Goal: Task Accomplishment & Management: Manage account settings

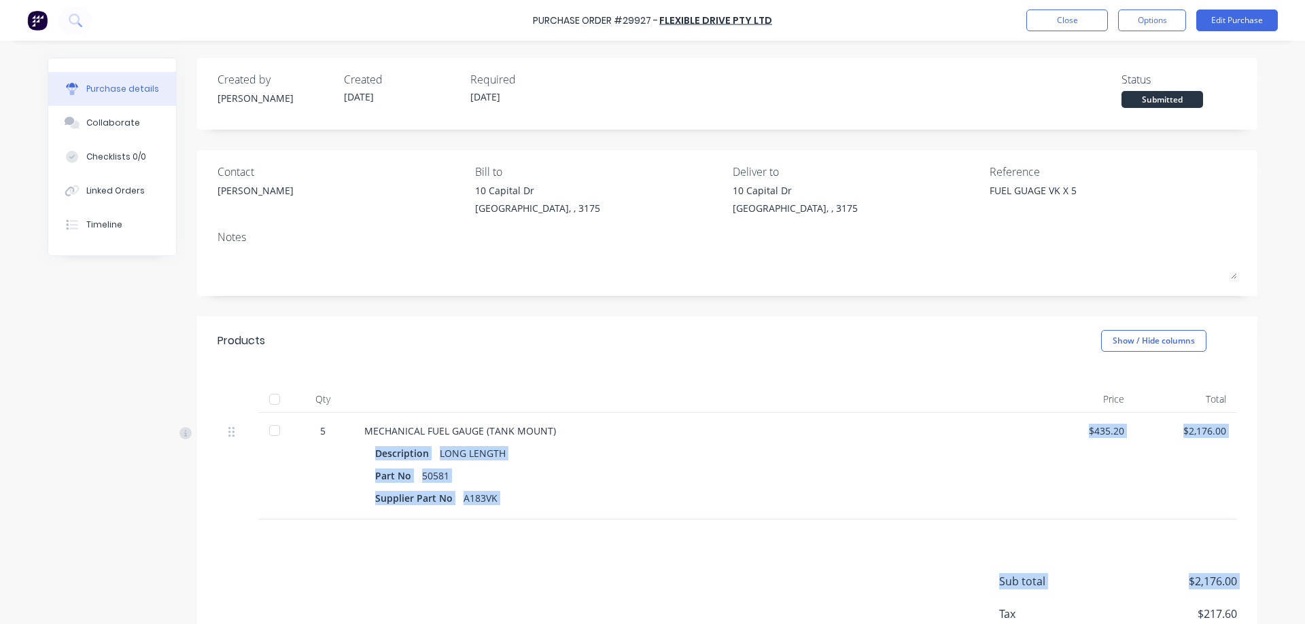
drag, startPoint x: 637, startPoint y: 522, endPoint x: 571, endPoint y: 639, distance: 134.5
click at [571, 624] on div "Products Show / Hide columns Qty Price Total 5 MECHANICAL FUEL GAUGE (TANK MOUN…" at bounding box center [727, 508] width 1060 height 383
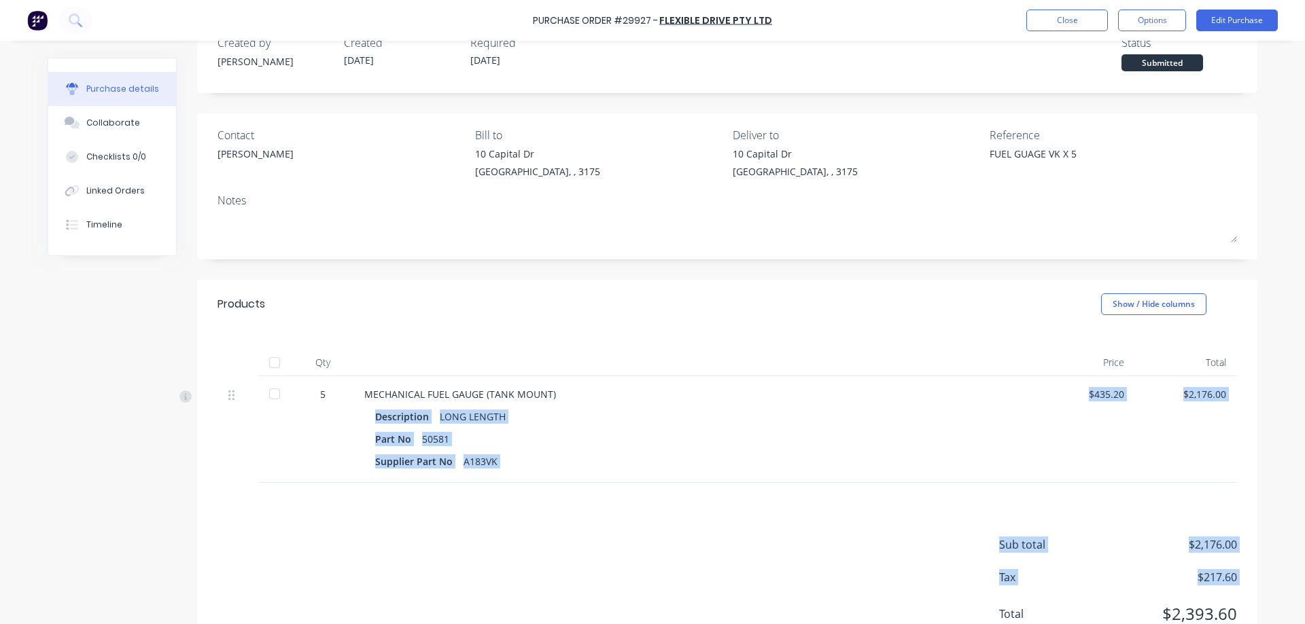
click at [808, 550] on div "Sub total $2,176.00 Tax $217.60 Total $2,393.60" at bounding box center [727, 573] width 1060 height 180
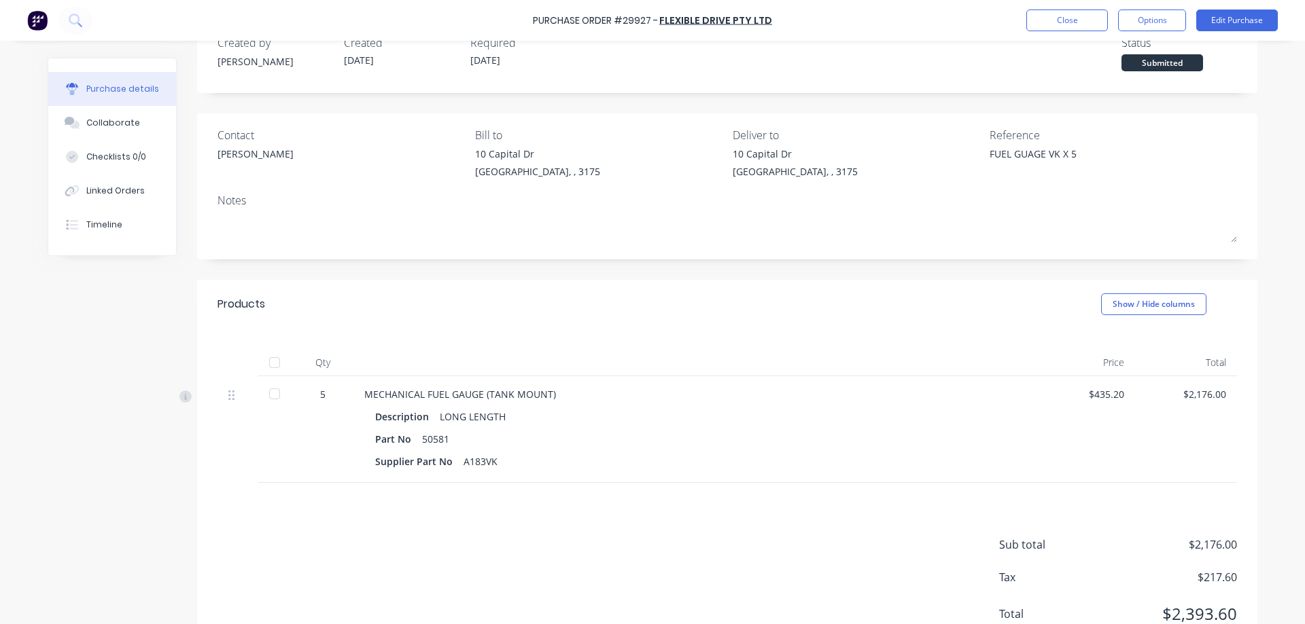
scroll to position [0, 0]
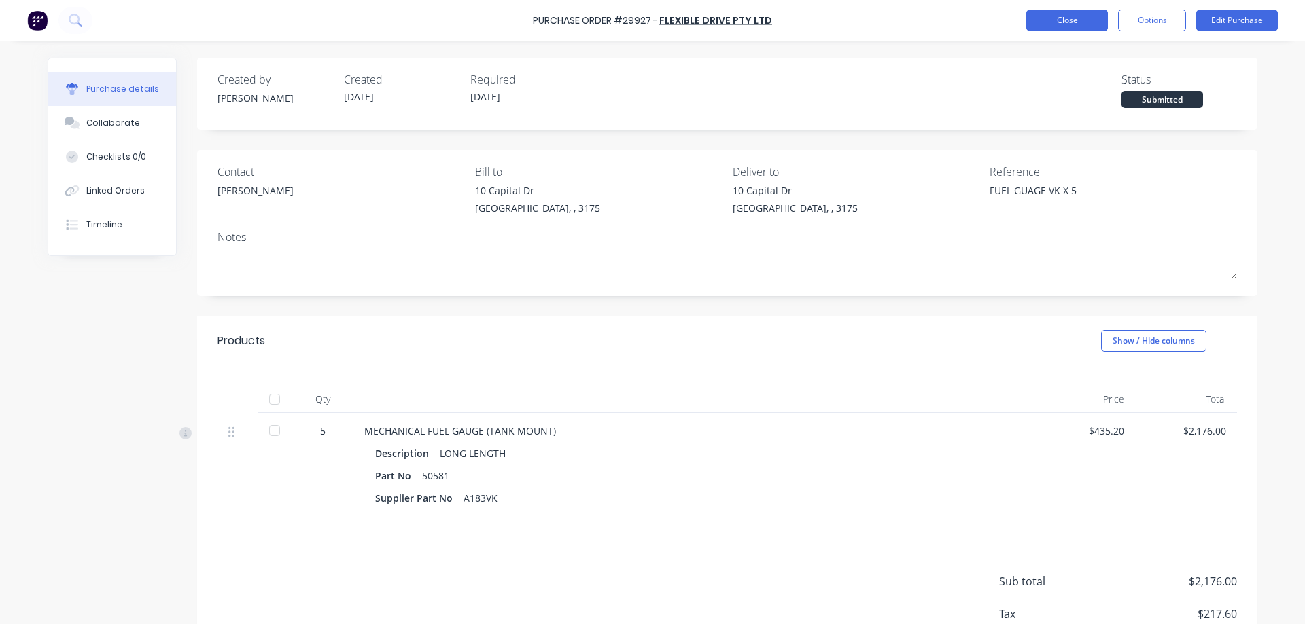
click at [1044, 22] on button "Close" at bounding box center [1067, 21] width 82 height 22
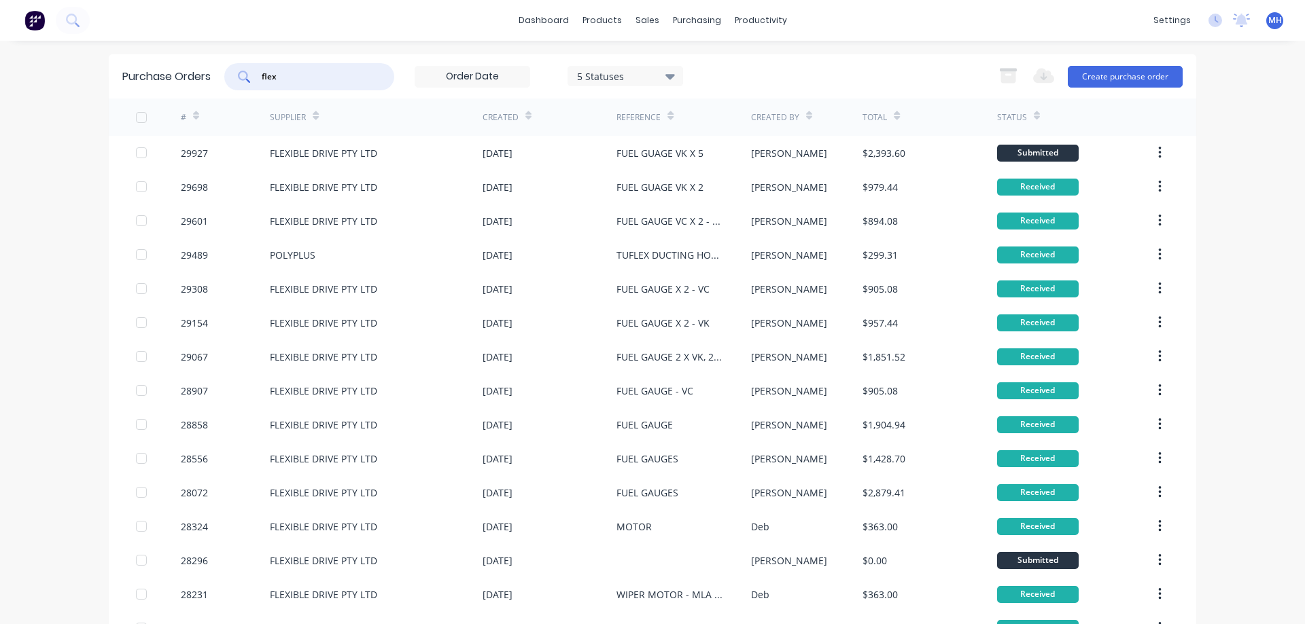
drag, startPoint x: 286, startPoint y: 78, endPoint x: 232, endPoint y: 77, distance: 54.4
click at [260, 77] on input "flex" at bounding box center [316, 77] width 113 height 14
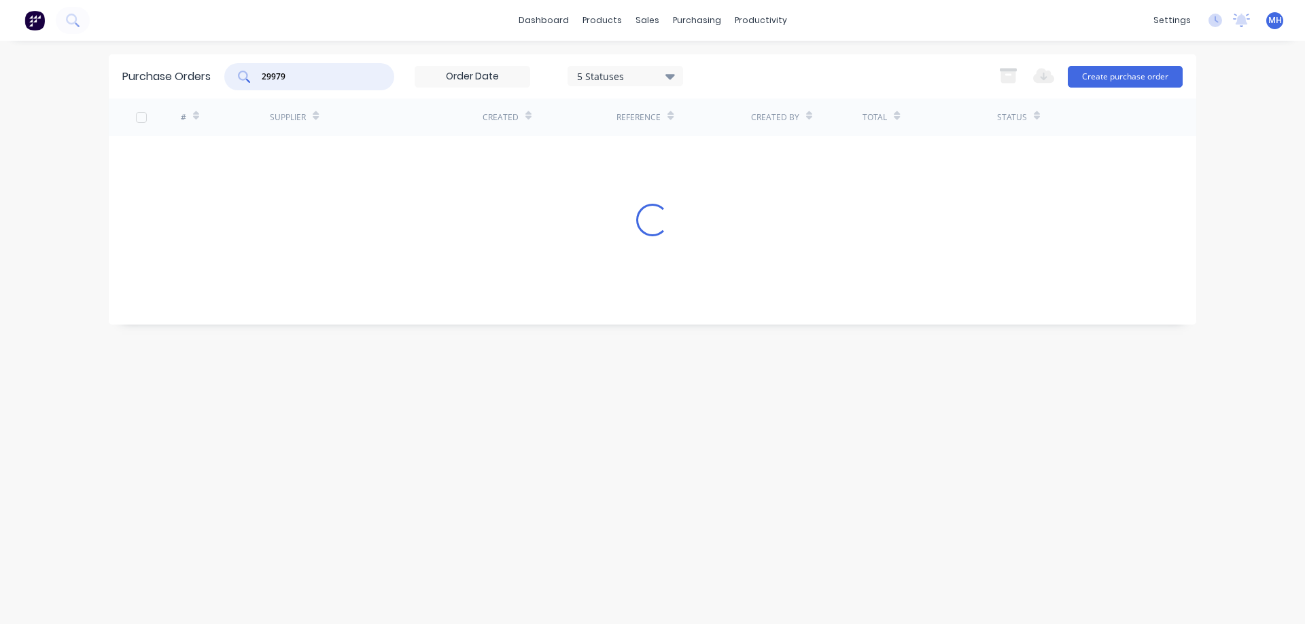
type input "29979"
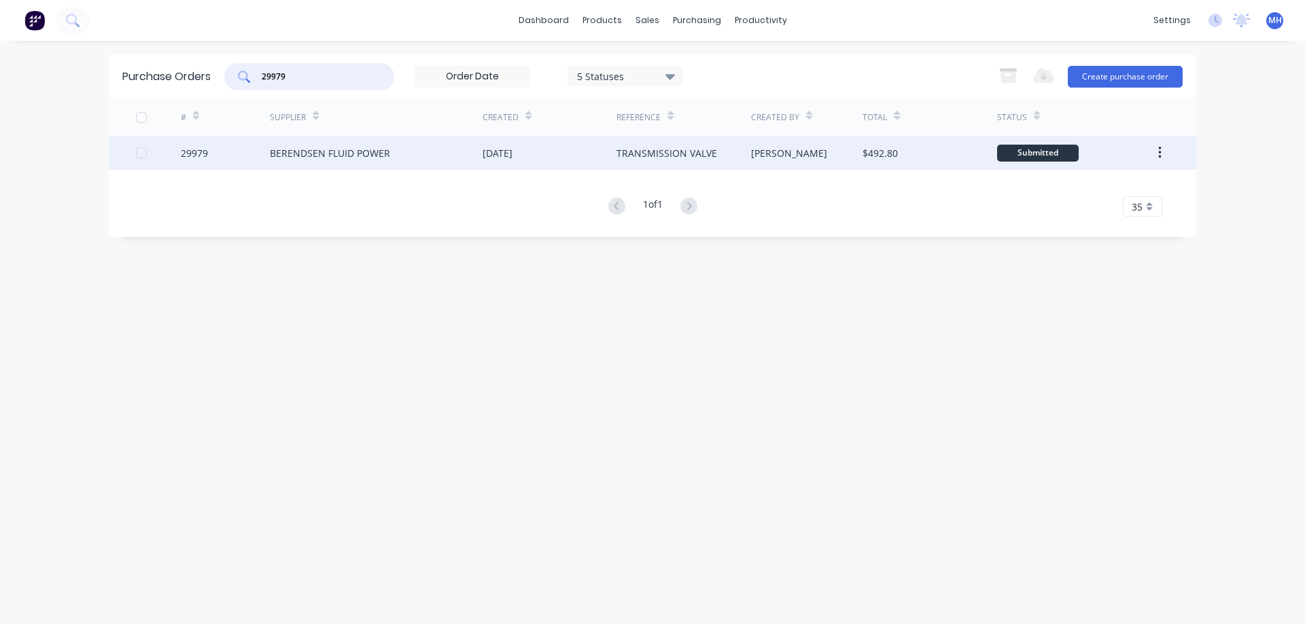
click at [329, 153] on div "BERENDSEN FLUID POWER" at bounding box center [330, 153] width 120 height 14
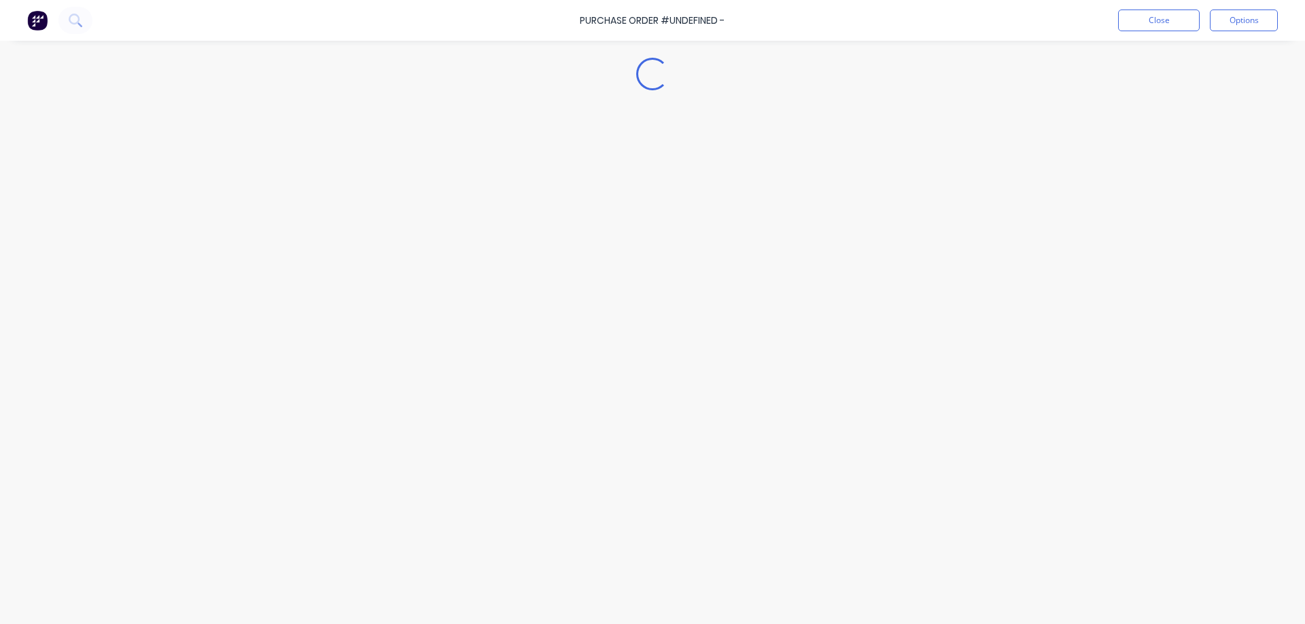
type textarea "x"
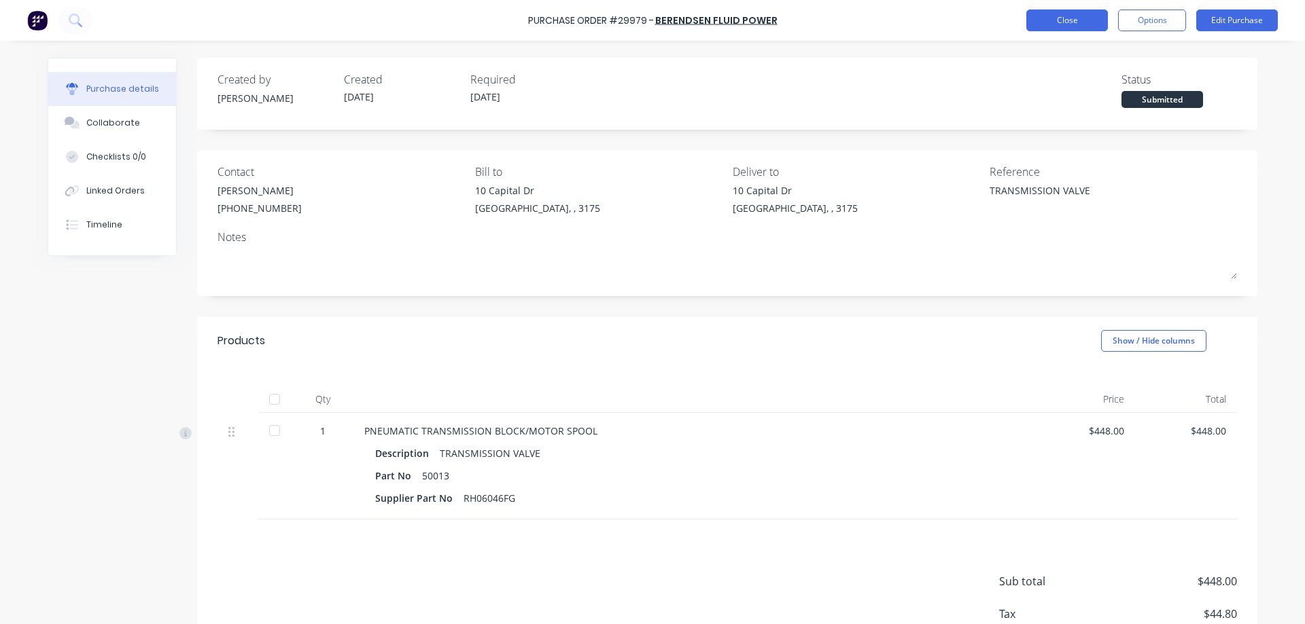
click at [1067, 24] on button "Close" at bounding box center [1067, 21] width 82 height 22
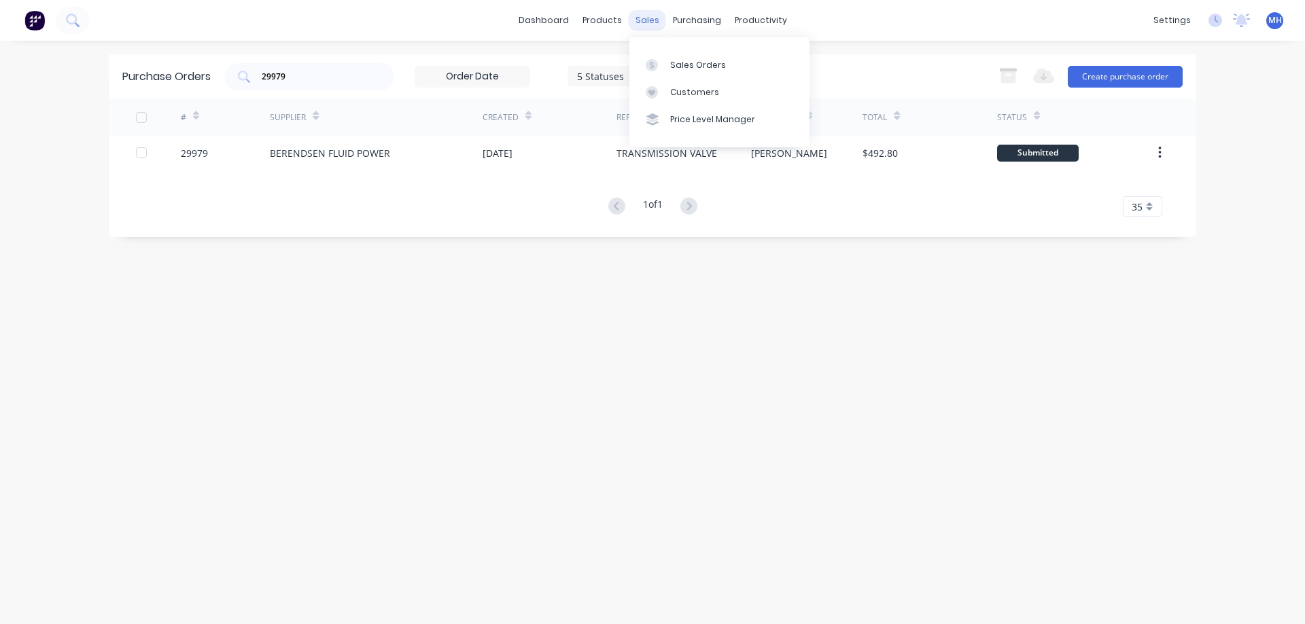
click at [638, 20] on div "sales" at bounding box center [646, 20] width 37 height 20
drag, startPoint x: 303, startPoint y: 74, endPoint x: 185, endPoint y: 93, distance: 119.7
click at [260, 84] on input "29979" at bounding box center [316, 77] width 113 height 14
click at [639, 21] on div "sales" at bounding box center [646, 20] width 37 height 20
click at [679, 69] on div "Sales Orders" at bounding box center [698, 65] width 56 height 12
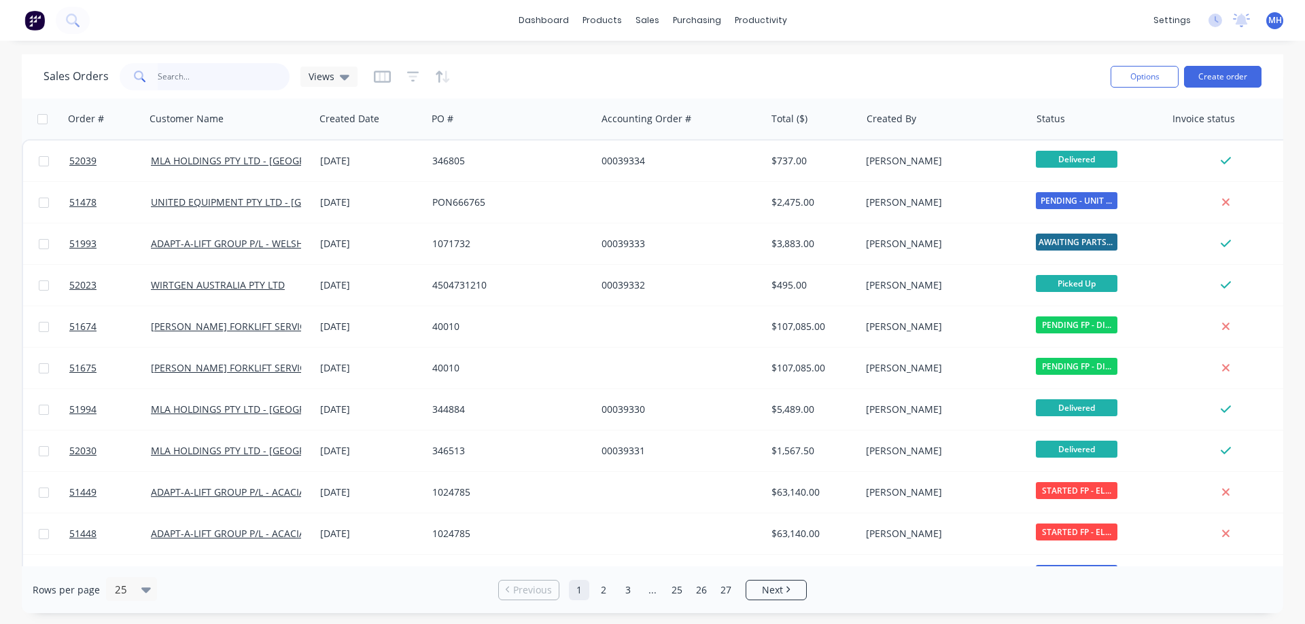
click at [246, 74] on input "text" at bounding box center [224, 76] width 132 height 27
type input "51970"
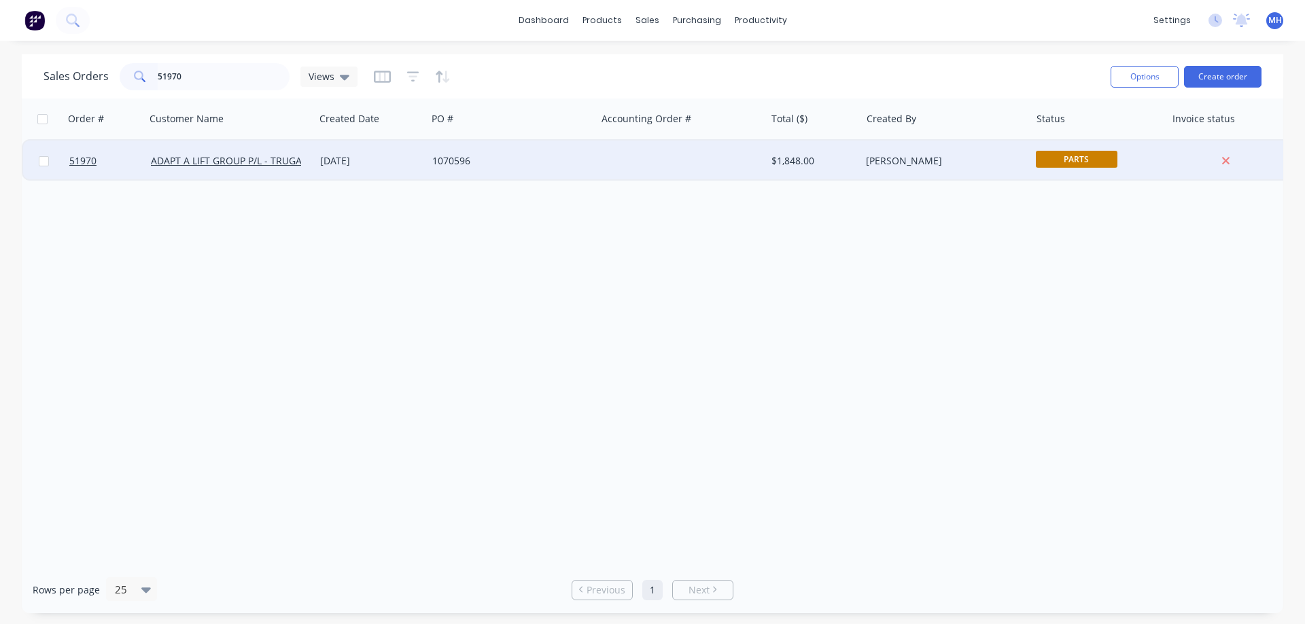
click at [597, 162] on div at bounding box center [680, 161] width 169 height 41
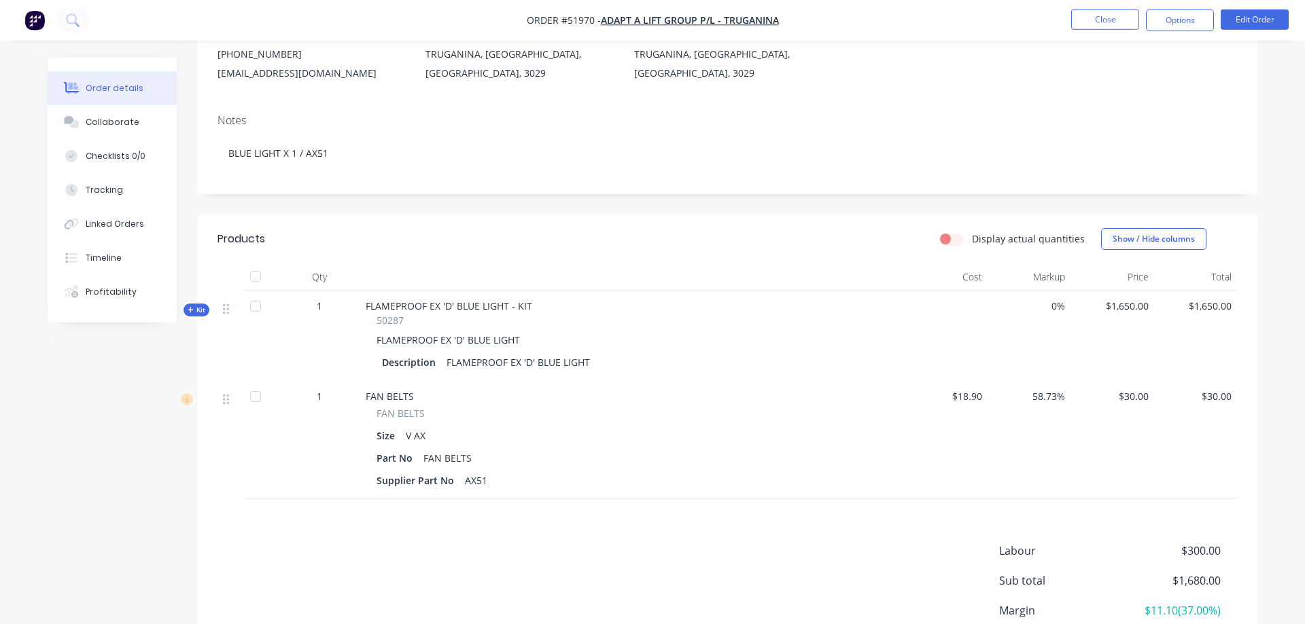
scroll to position [208, 0]
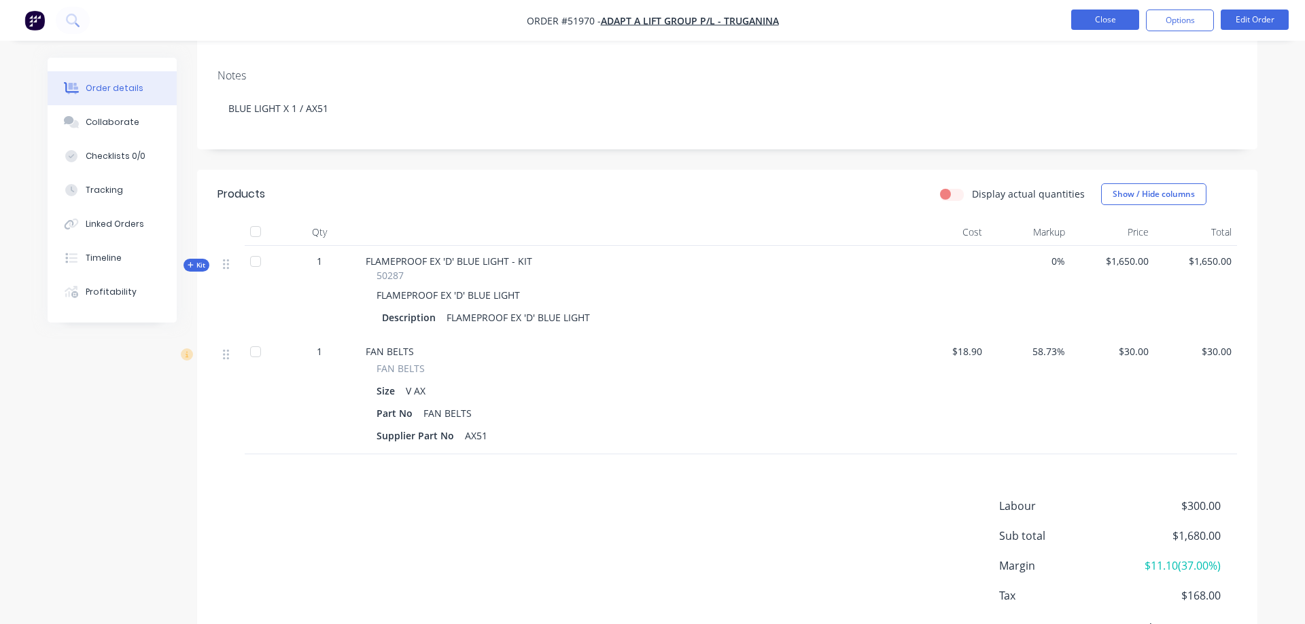
click at [1103, 20] on button "Close" at bounding box center [1105, 20] width 68 height 20
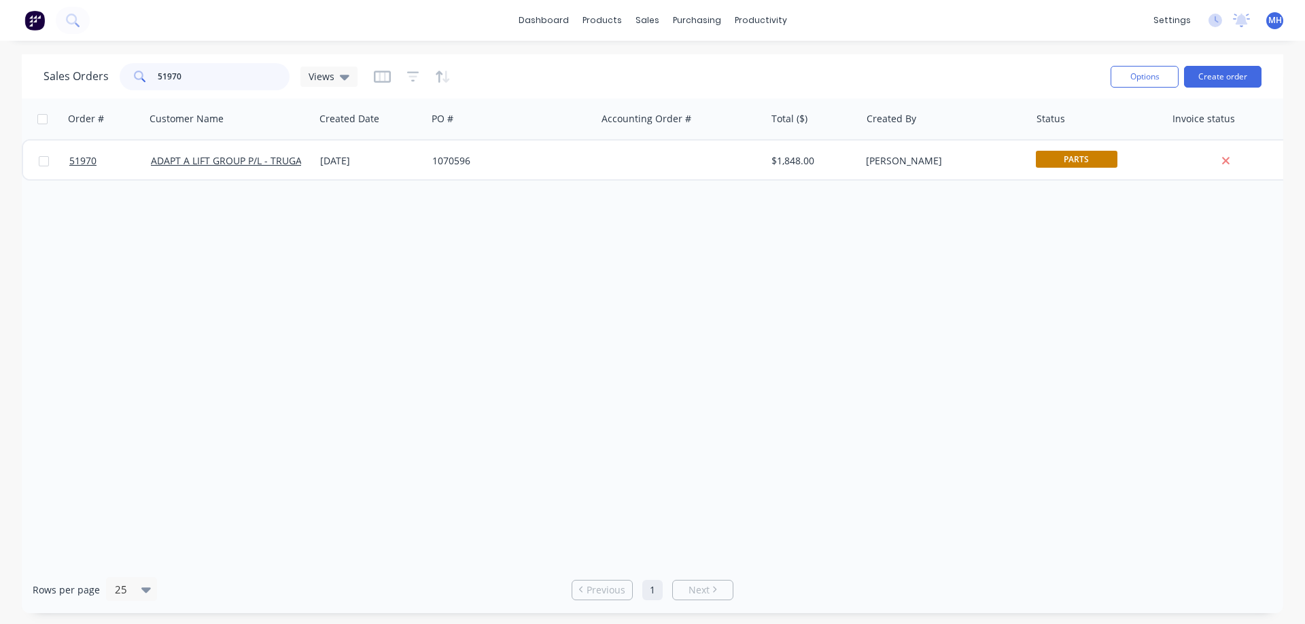
drag, startPoint x: 190, startPoint y: 79, endPoint x: 75, endPoint y: 86, distance: 115.0
click at [158, 86] on input "51970" at bounding box center [224, 76] width 132 height 27
type input "51984"
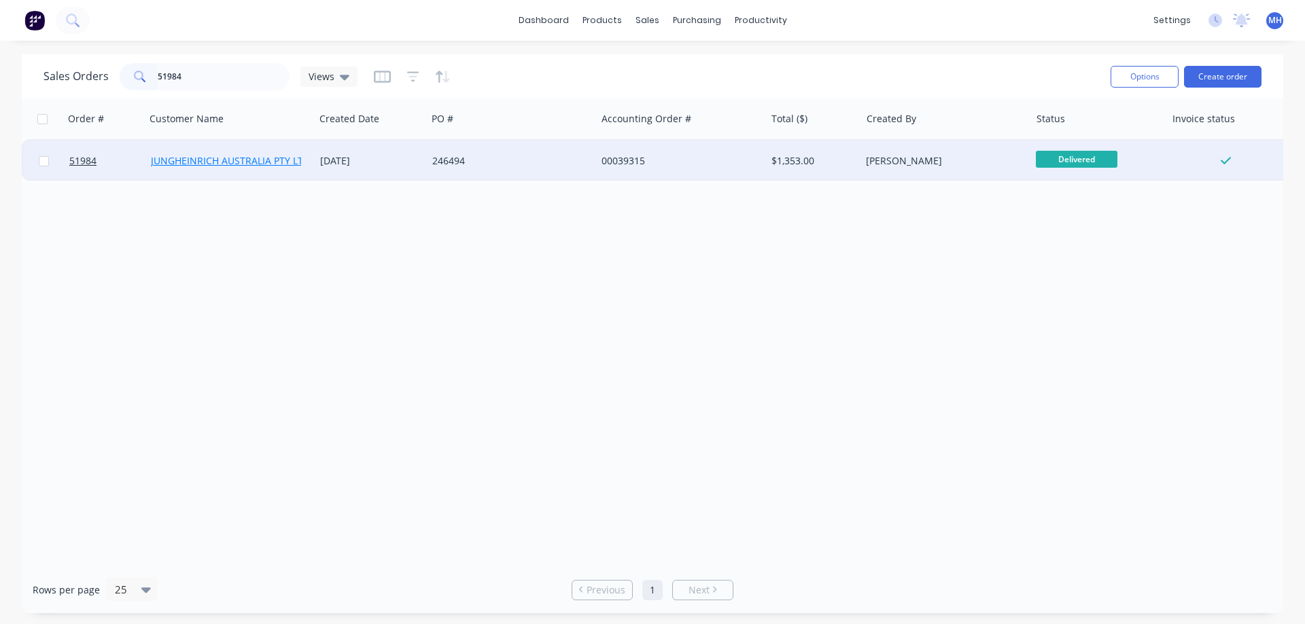
click at [272, 160] on link "JUNGHEINRICH AUSTRALIA PTY LTD - [GEOGRAPHIC_DATA]" at bounding box center [282, 160] width 262 height 13
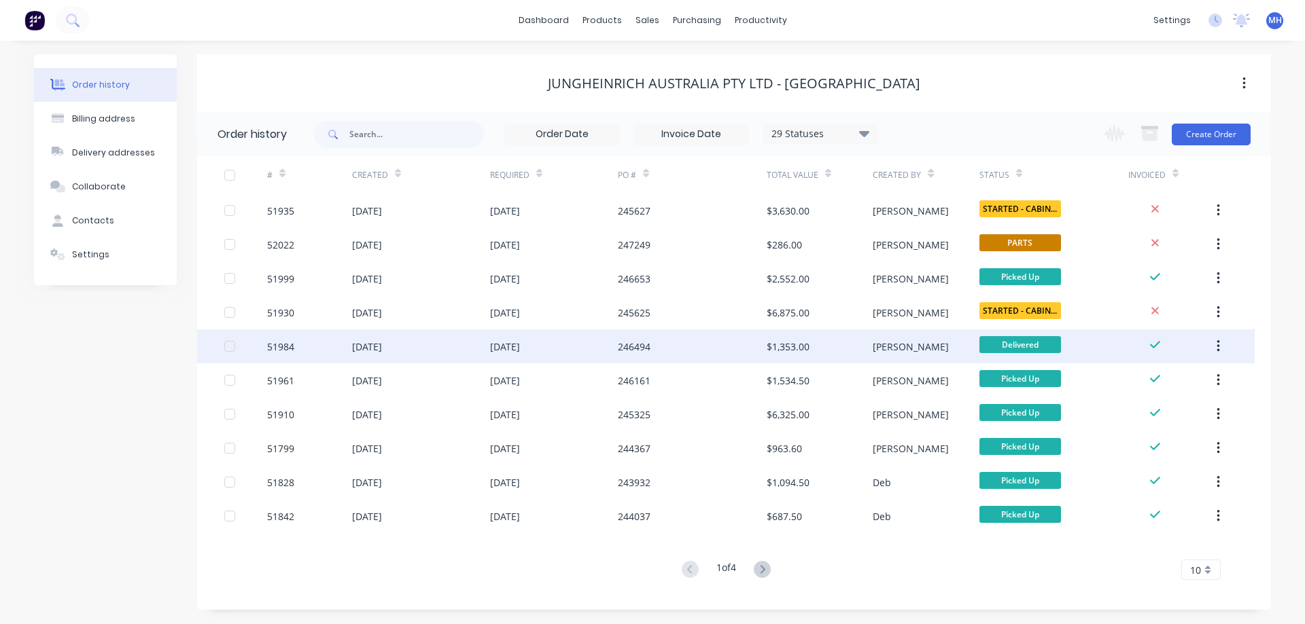
click at [435, 355] on div "[DATE]" at bounding box center [421, 347] width 138 height 34
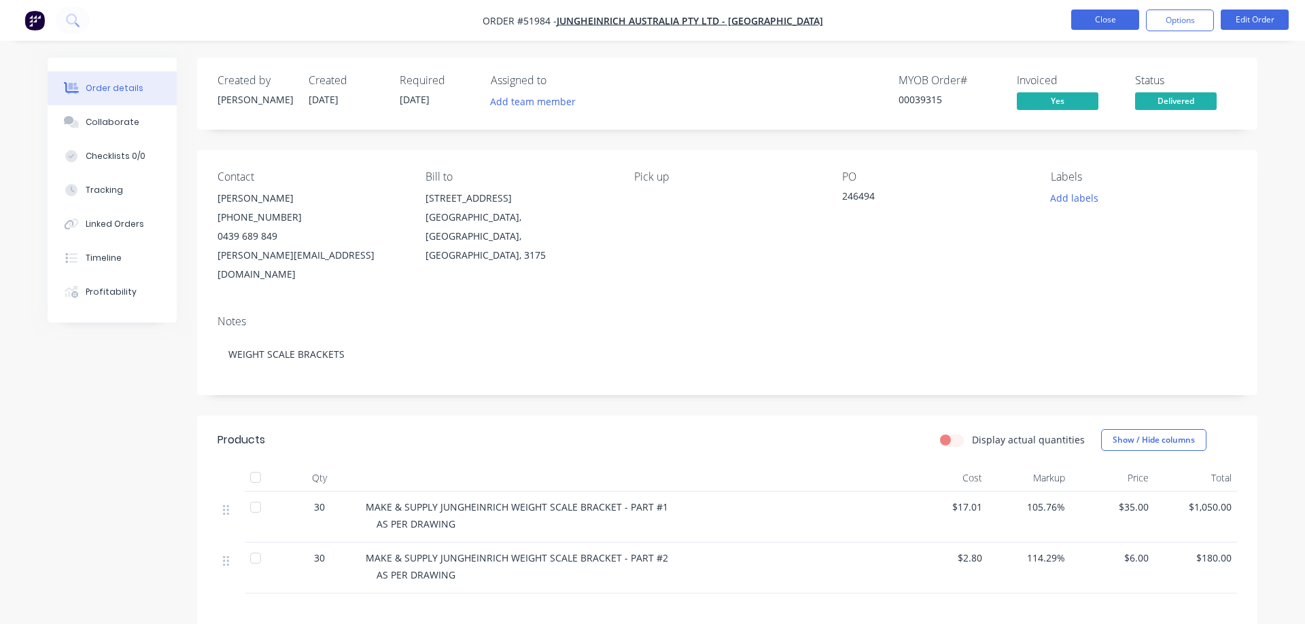
click at [1104, 18] on button "Close" at bounding box center [1105, 20] width 68 height 20
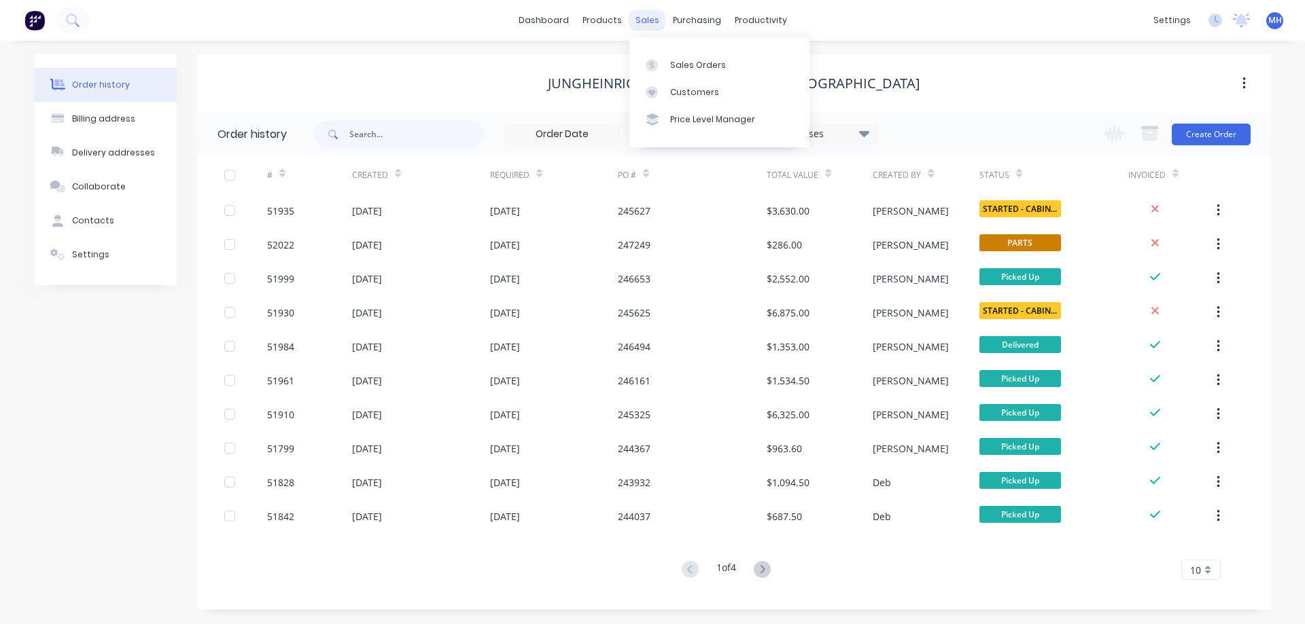
click at [633, 20] on div "sales" at bounding box center [646, 20] width 37 height 20
click at [683, 69] on div "Sales Orders" at bounding box center [698, 65] width 56 height 12
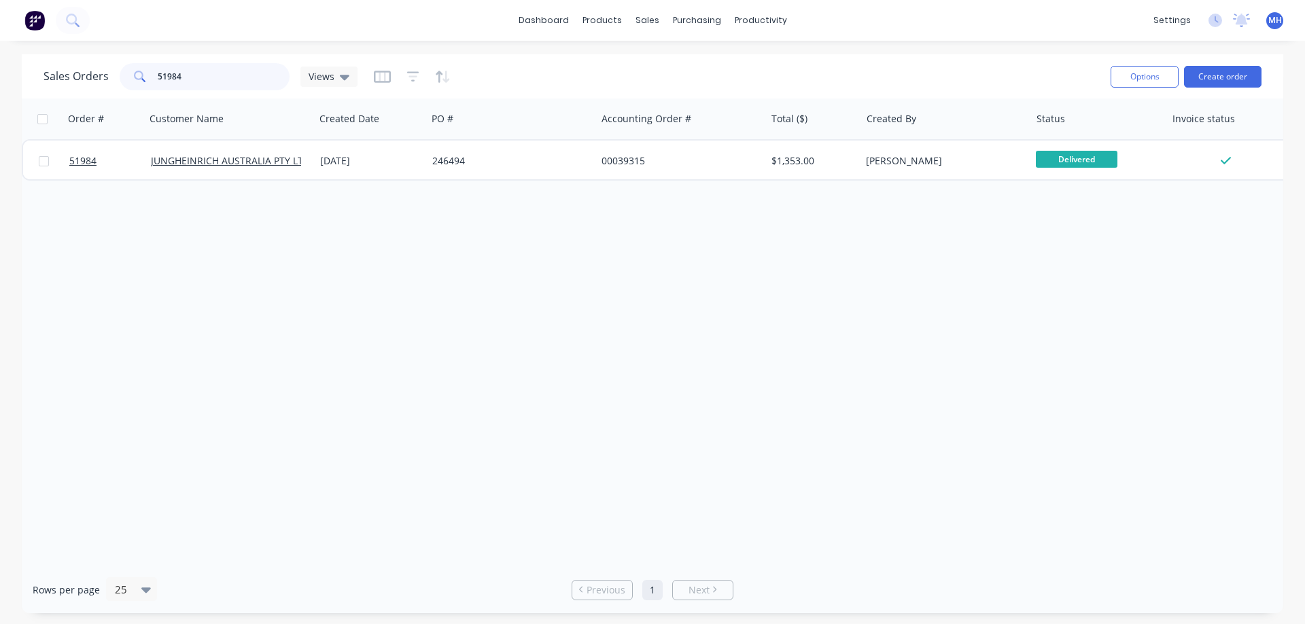
drag, startPoint x: 192, startPoint y: 81, endPoint x: 33, endPoint y: 107, distance: 161.9
click at [158, 90] on input "51984" at bounding box center [224, 76] width 132 height 27
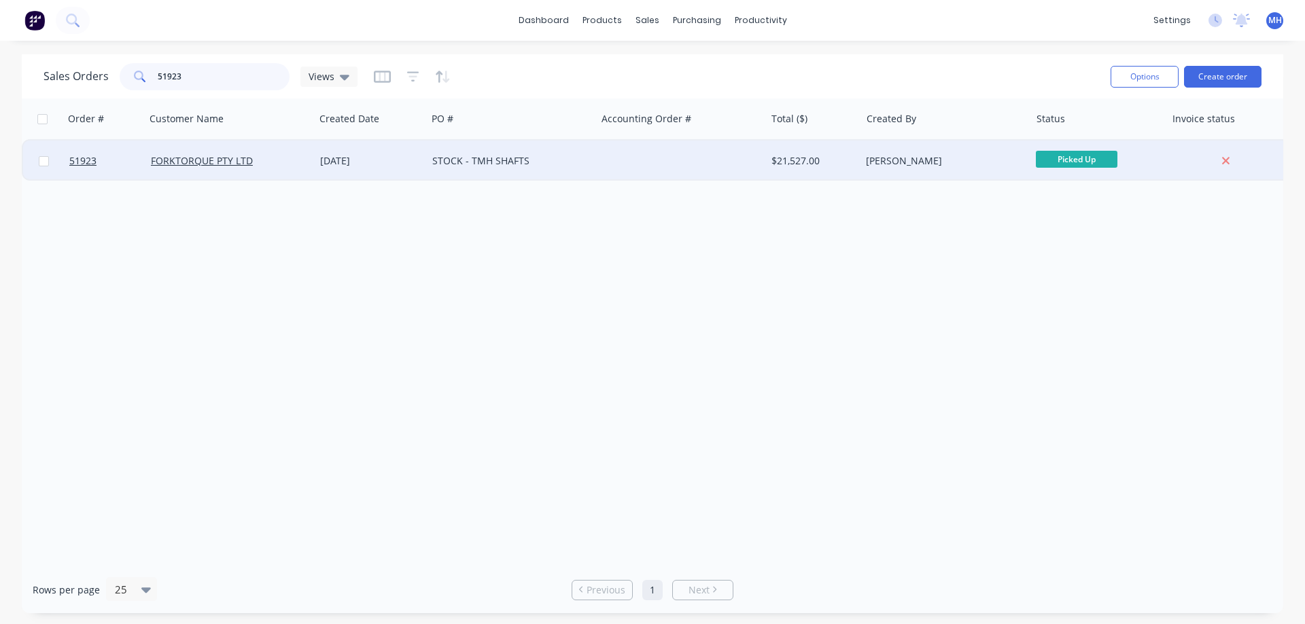
type input "51923"
click at [573, 162] on div "STOCK - TMH SHAFTS" at bounding box center [507, 161] width 151 height 14
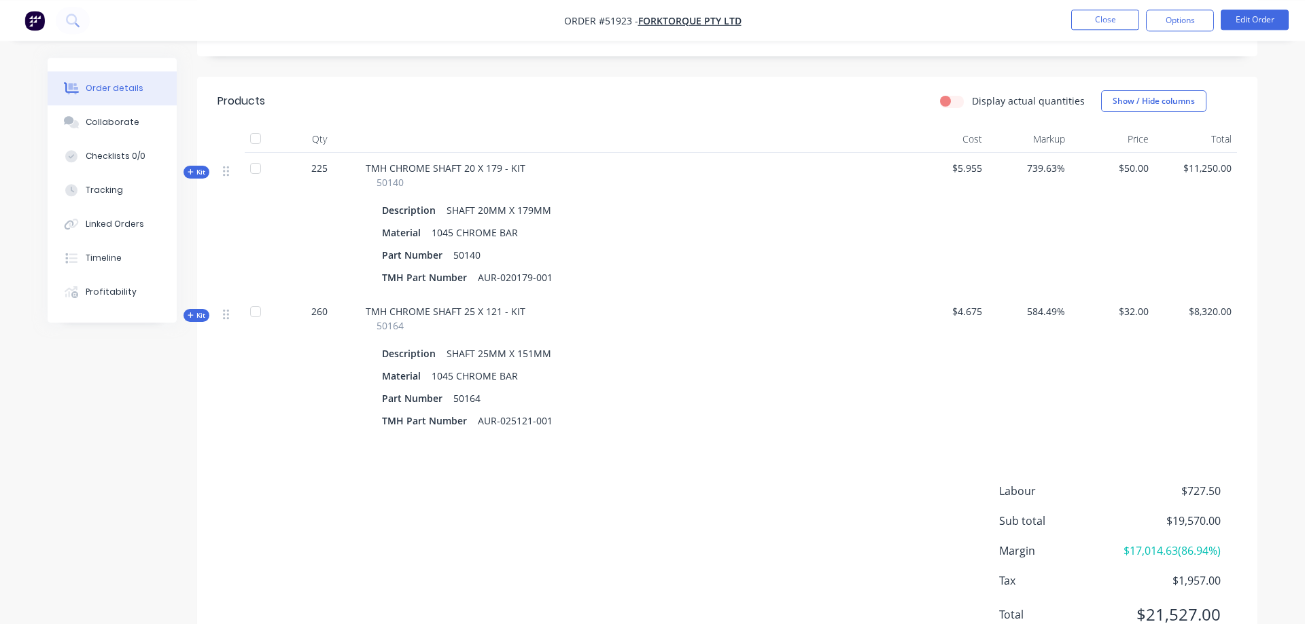
scroll to position [374, 0]
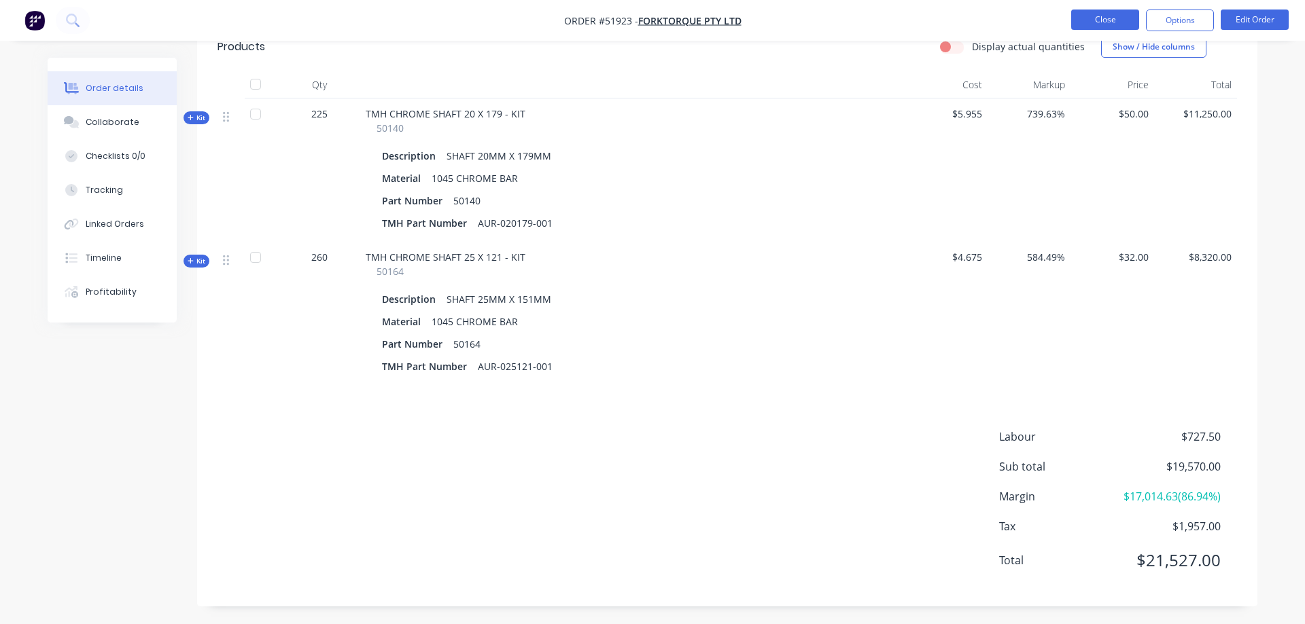
click at [1113, 18] on button "Close" at bounding box center [1105, 20] width 68 height 20
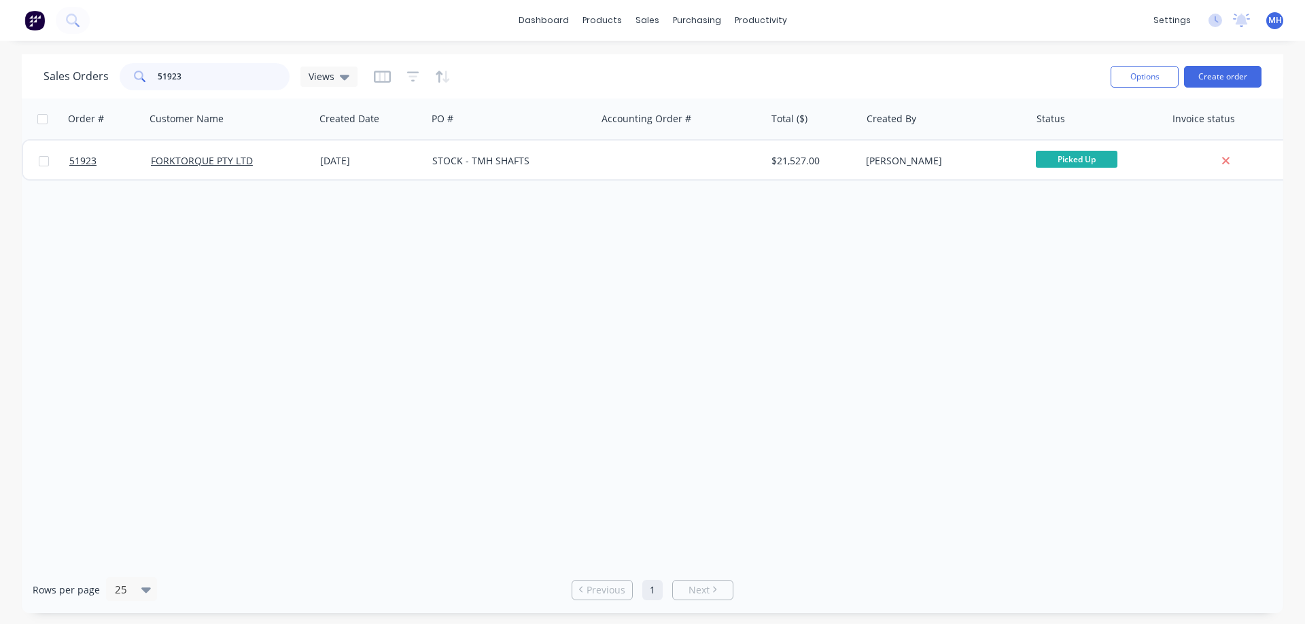
drag, startPoint x: 206, startPoint y: 82, endPoint x: 50, endPoint y: 85, distance: 156.3
click at [158, 85] on input "51923" at bounding box center [224, 76] width 132 height 27
type input "51924"
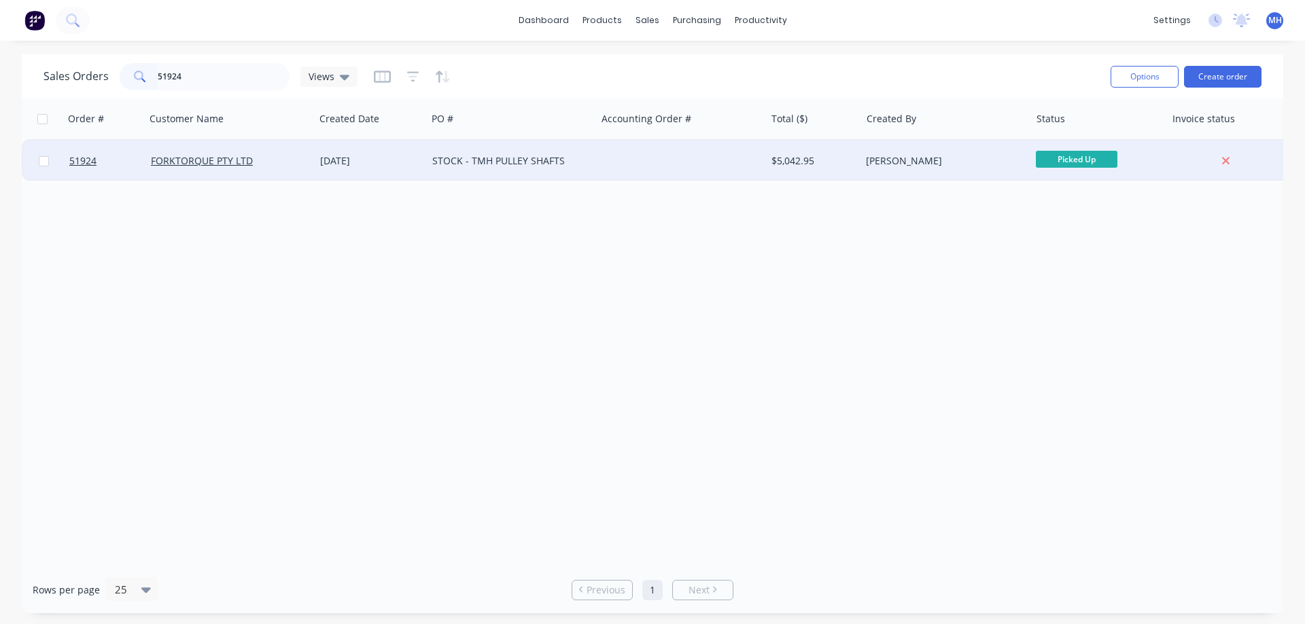
click at [503, 159] on div "STOCK - TMH PULLEY SHAFTS" at bounding box center [507, 161] width 151 height 14
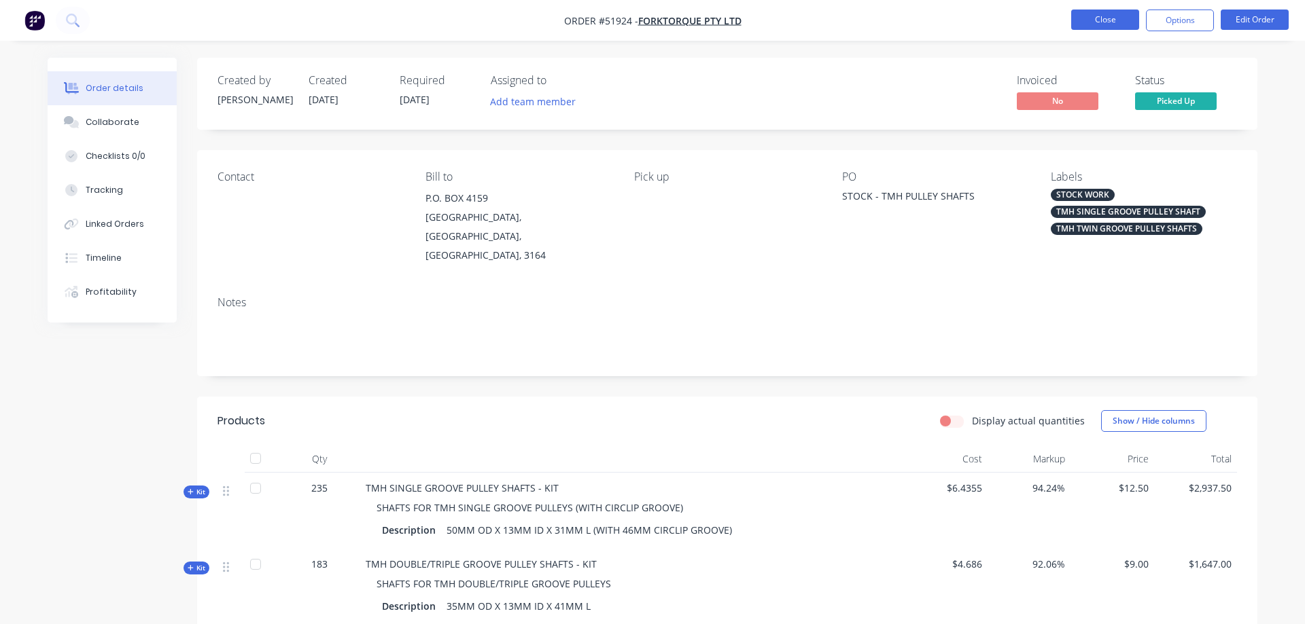
click at [1076, 19] on button "Close" at bounding box center [1105, 20] width 68 height 20
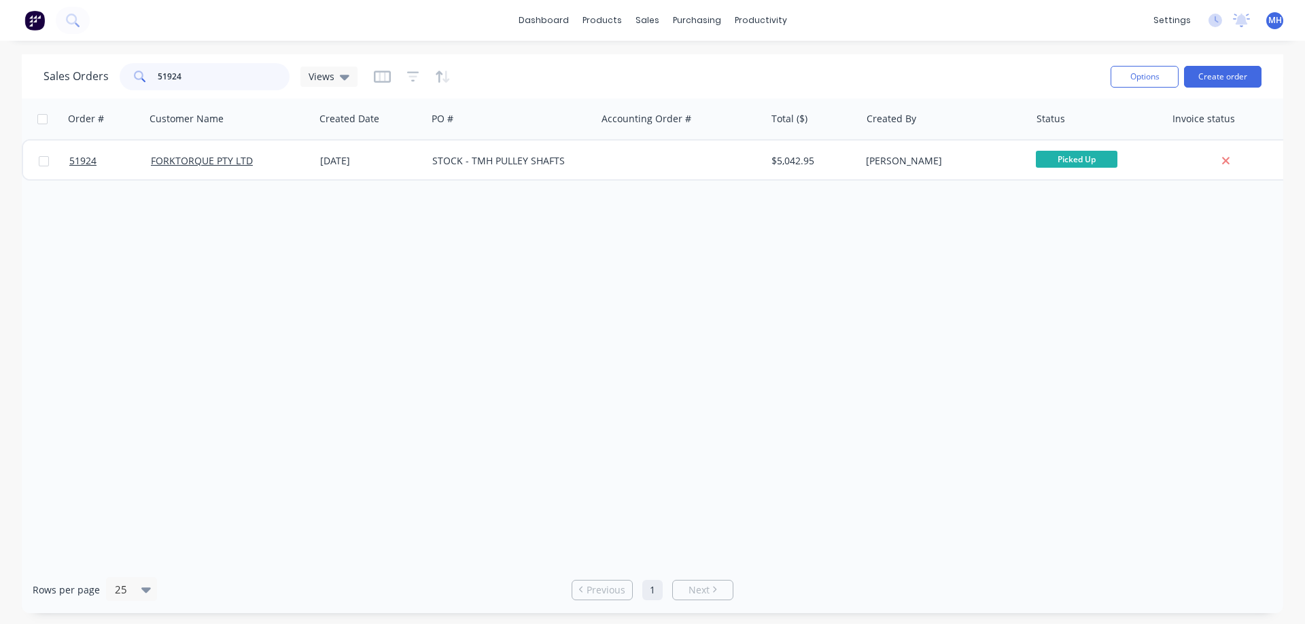
click at [221, 86] on input "51924" at bounding box center [224, 76] width 132 height 27
type input "51922"
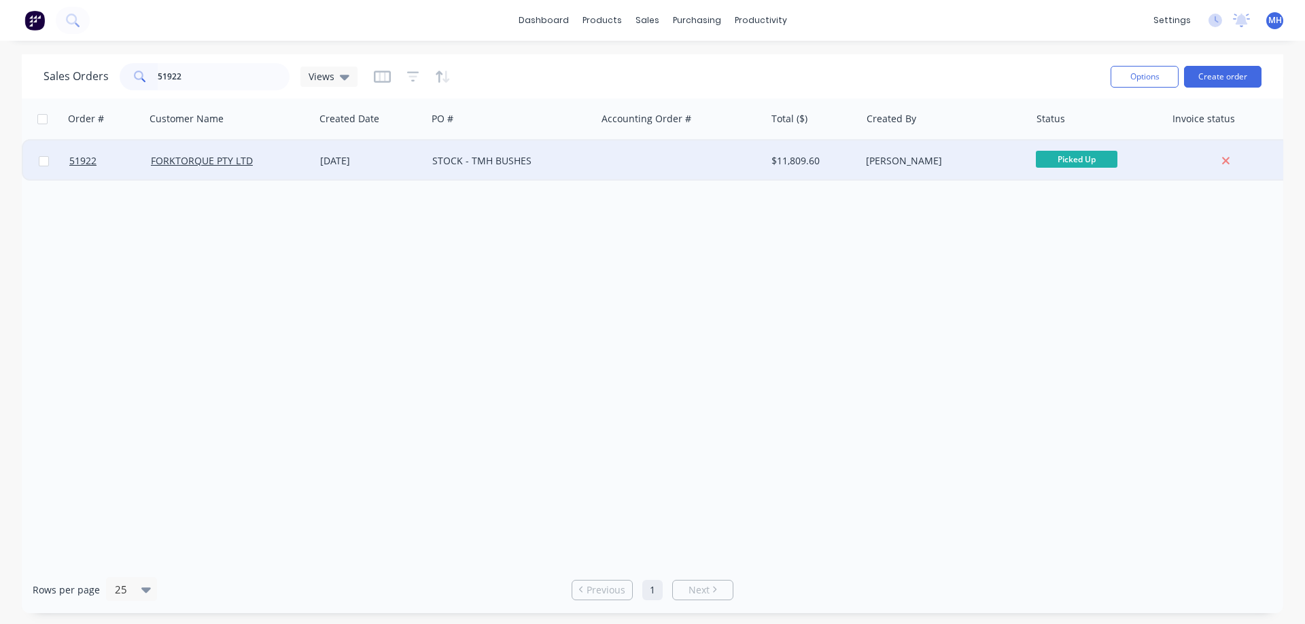
click at [474, 162] on div "STOCK - TMH BUSHES" at bounding box center [507, 161] width 151 height 14
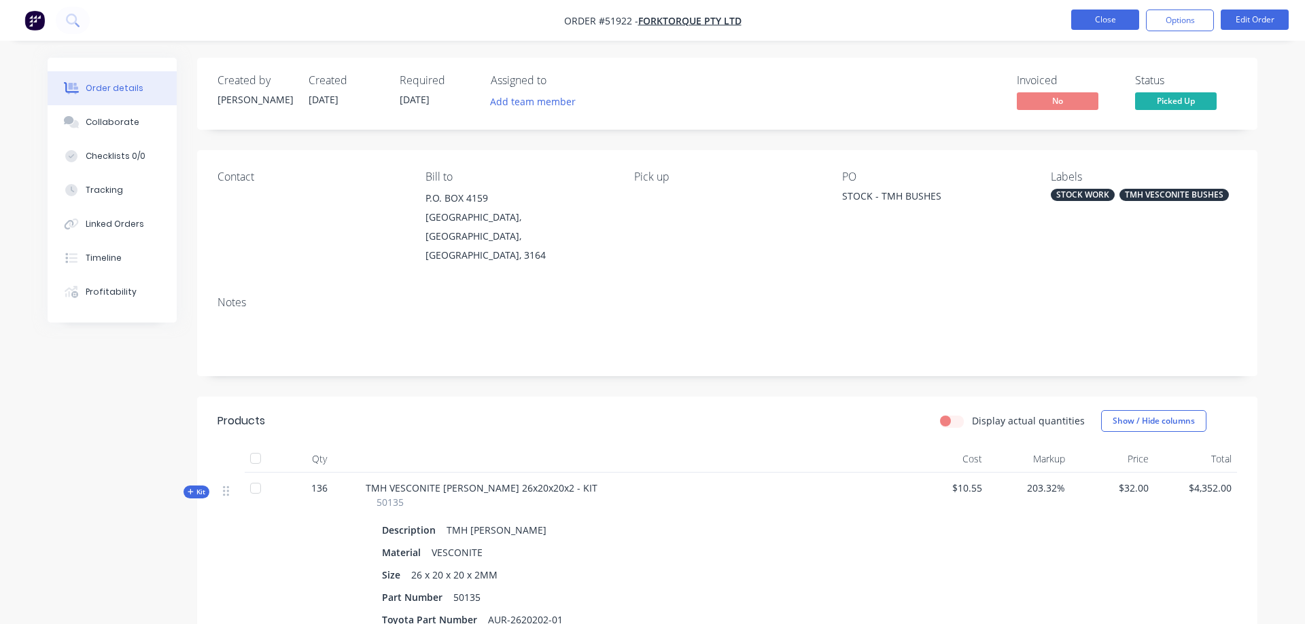
click at [1122, 18] on button "Close" at bounding box center [1105, 20] width 68 height 20
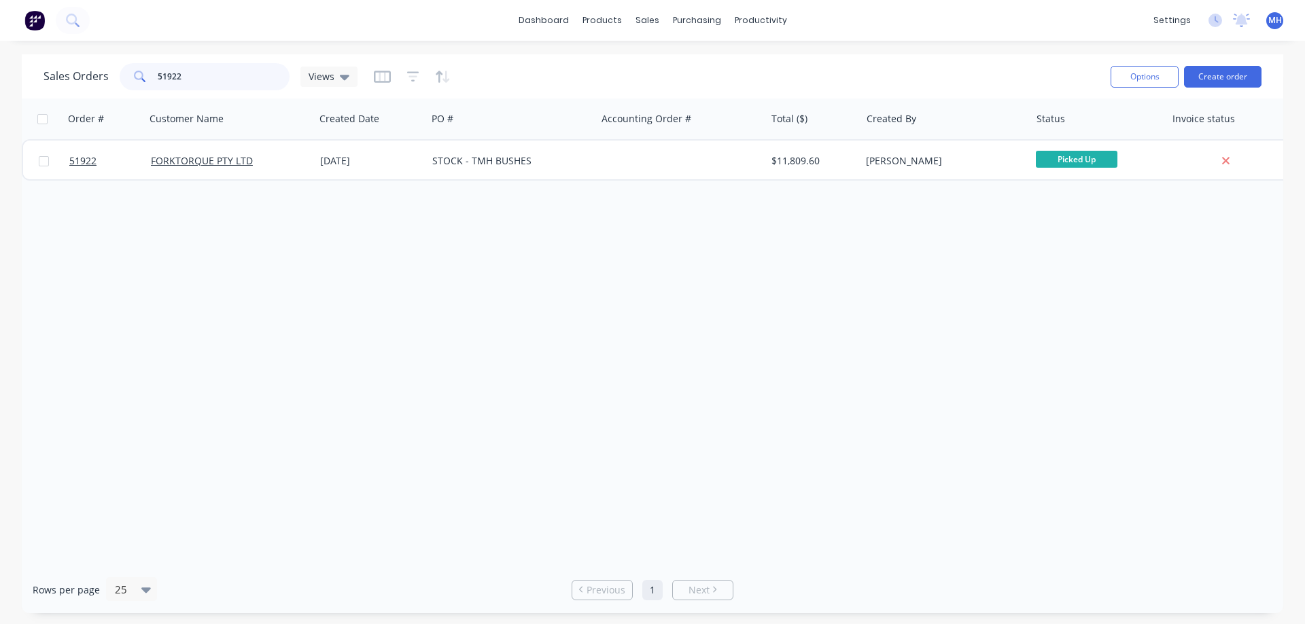
drag, startPoint x: 196, startPoint y: 78, endPoint x: 53, endPoint y: 107, distance: 145.5
click at [158, 90] on input "51922" at bounding box center [224, 76] width 132 height 27
type input "52032"
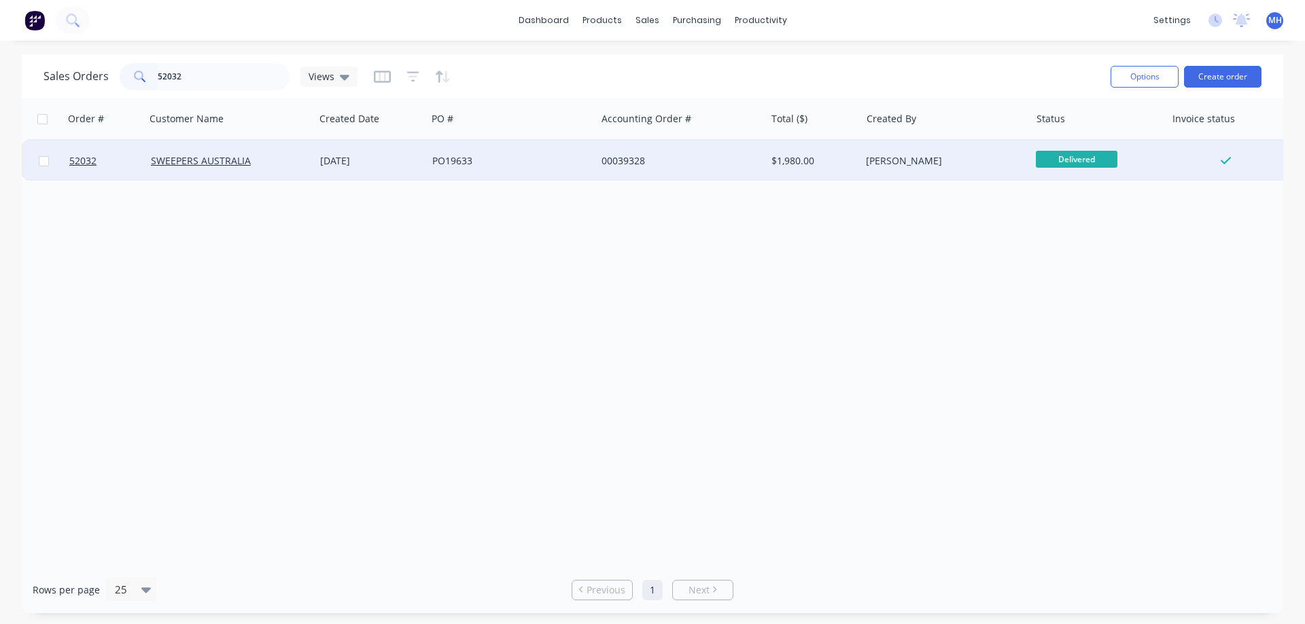
click at [537, 167] on div "PO19633" at bounding box center [511, 161] width 169 height 41
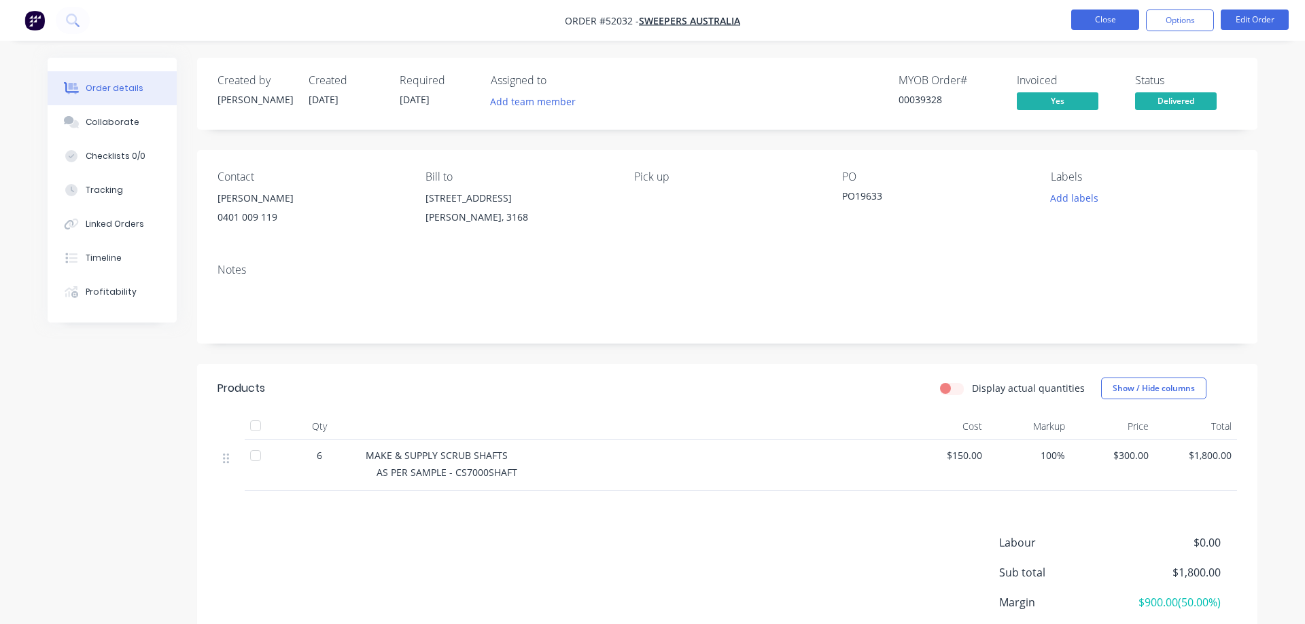
click at [1108, 18] on button "Close" at bounding box center [1105, 20] width 68 height 20
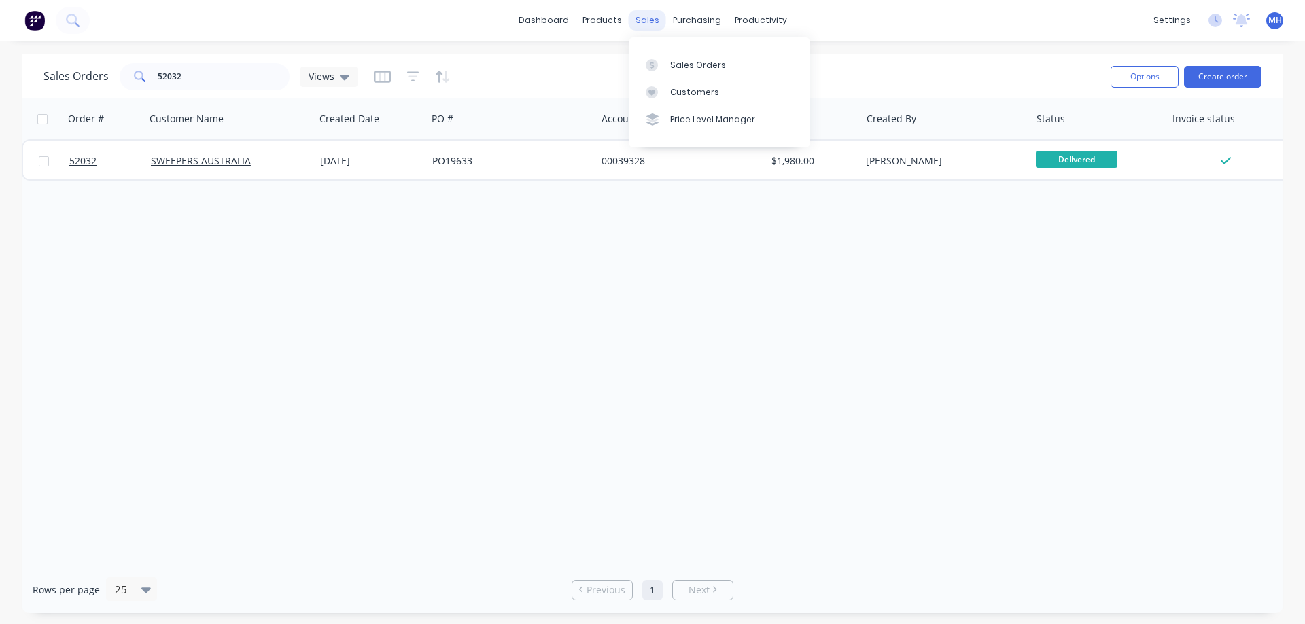
click at [639, 20] on div "sales" at bounding box center [646, 20] width 37 height 20
click at [686, 67] on div "Sales Orders" at bounding box center [698, 65] width 56 height 12
click at [902, 274] on div "Order # Customer Name Created Date PO # Accounting Order # Total ($) Created By…" at bounding box center [652, 333] width 1261 height 468
click at [641, 16] on div "sales" at bounding box center [646, 20] width 37 height 20
click at [679, 67] on div "Sales Orders" at bounding box center [698, 65] width 56 height 12
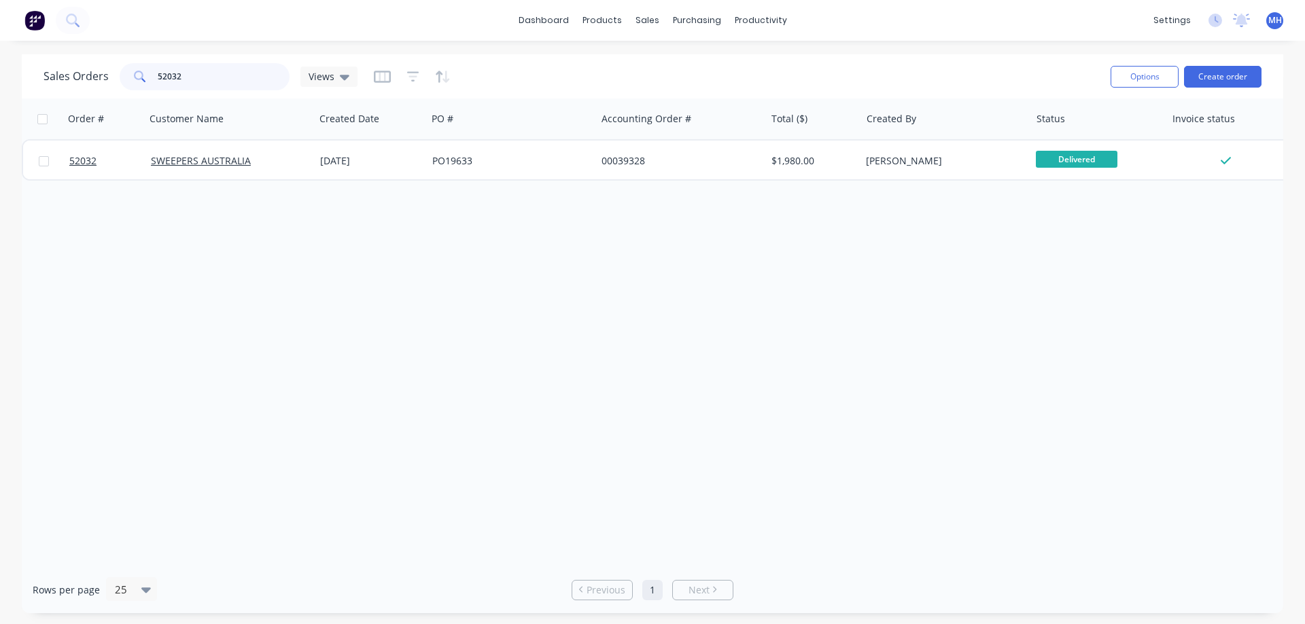
drag, startPoint x: 194, startPoint y: 76, endPoint x: 57, endPoint y: 86, distance: 136.9
click at [158, 86] on input "52032" at bounding box center [224, 76] width 132 height 27
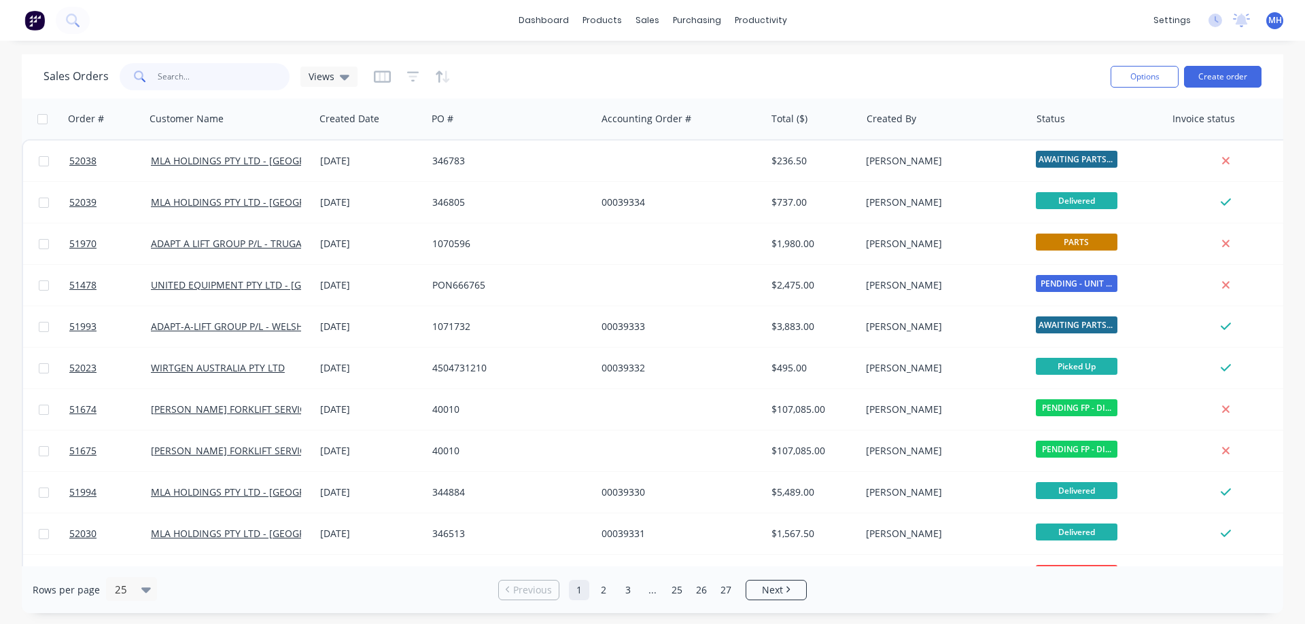
click at [192, 75] on input "text" at bounding box center [224, 76] width 132 height 27
click at [229, 80] on input "text" at bounding box center [224, 76] width 132 height 27
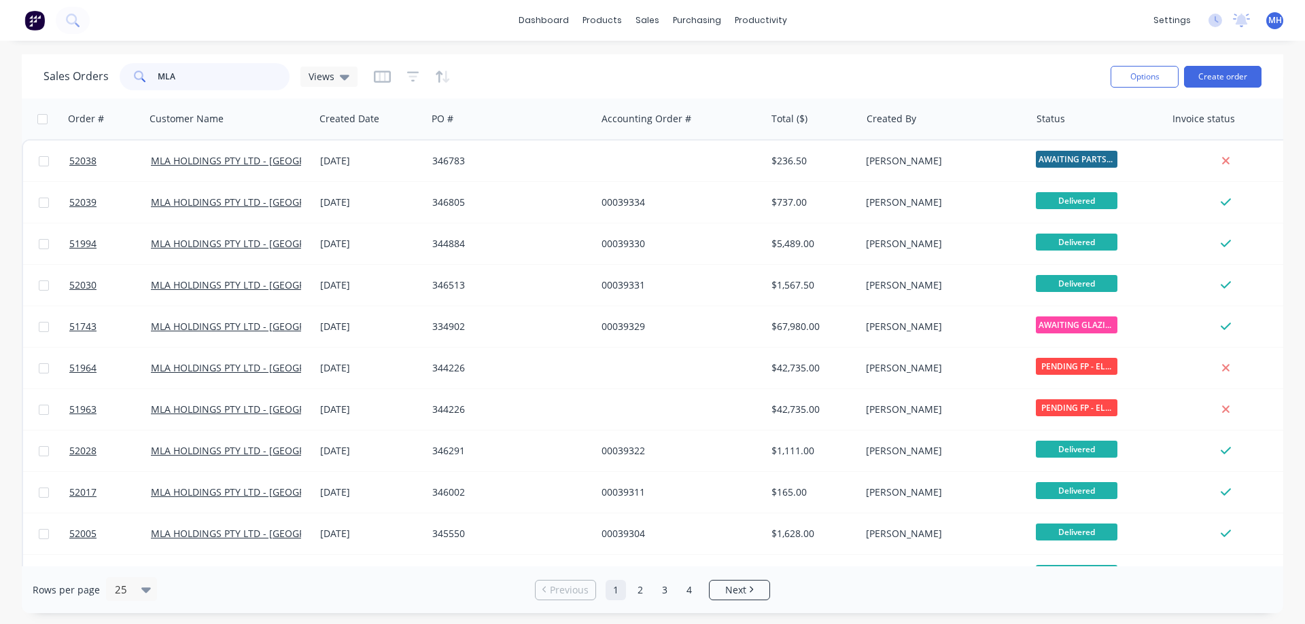
type input "MLA"
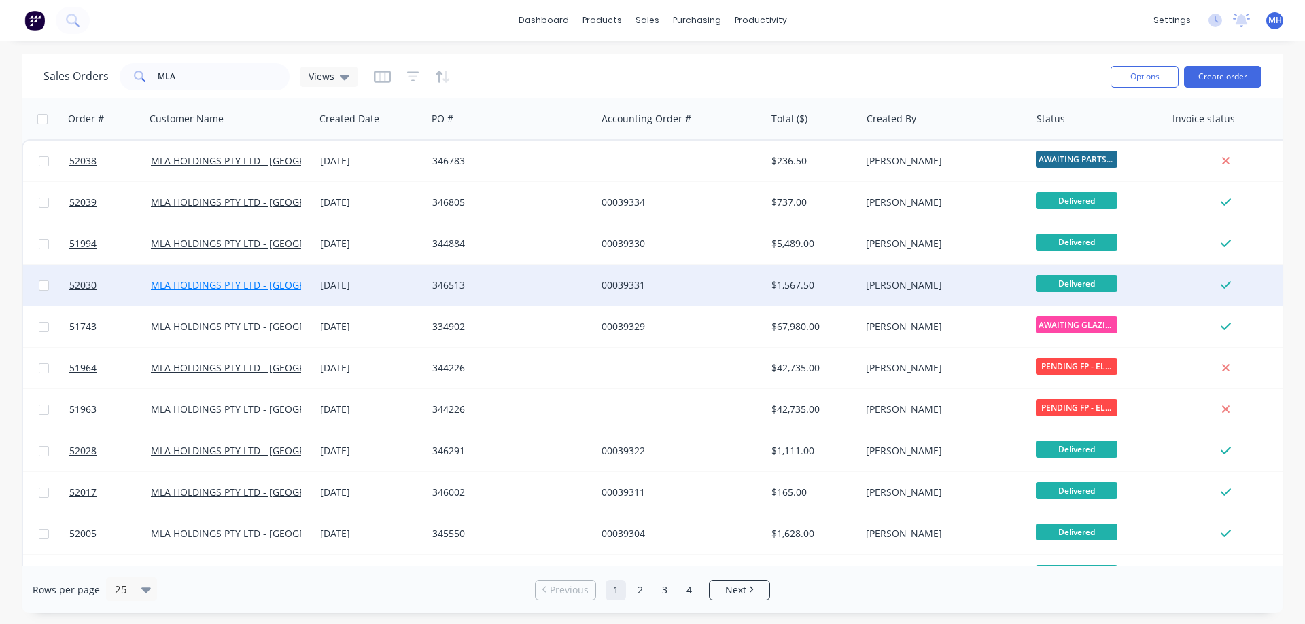
click at [291, 287] on link "MLA HOLDINGS PTY LTD - [GEOGRAPHIC_DATA]" at bounding box center [257, 285] width 212 height 13
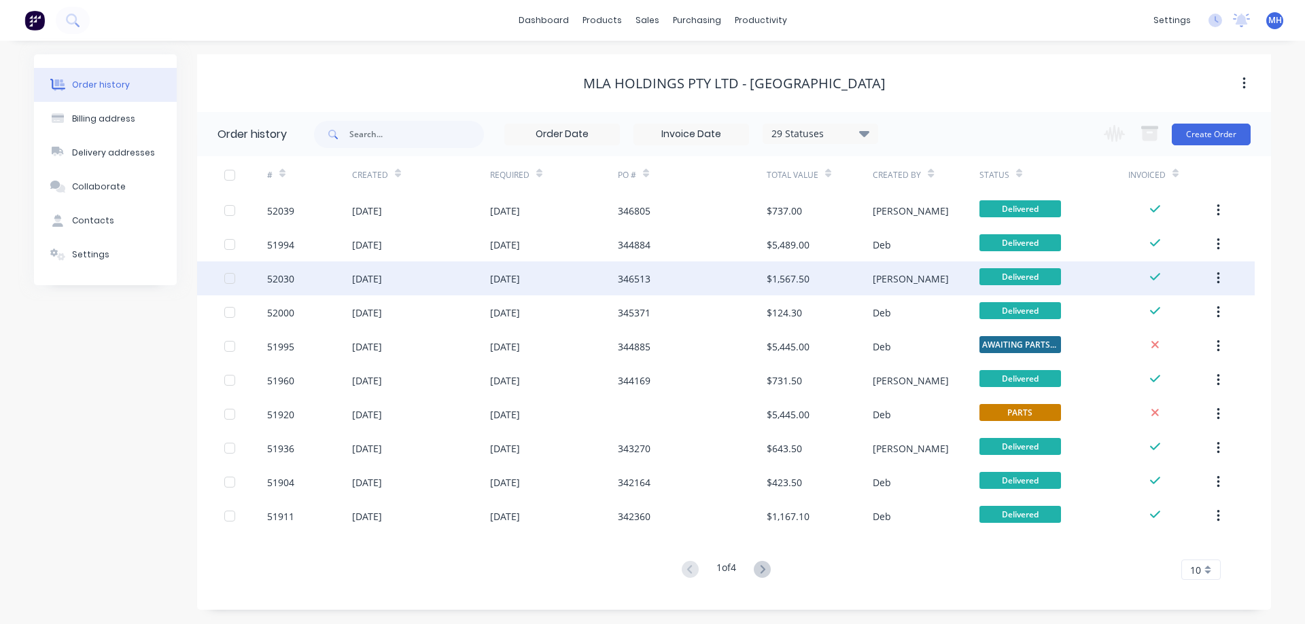
click at [429, 291] on div "[DATE]" at bounding box center [421, 279] width 138 height 34
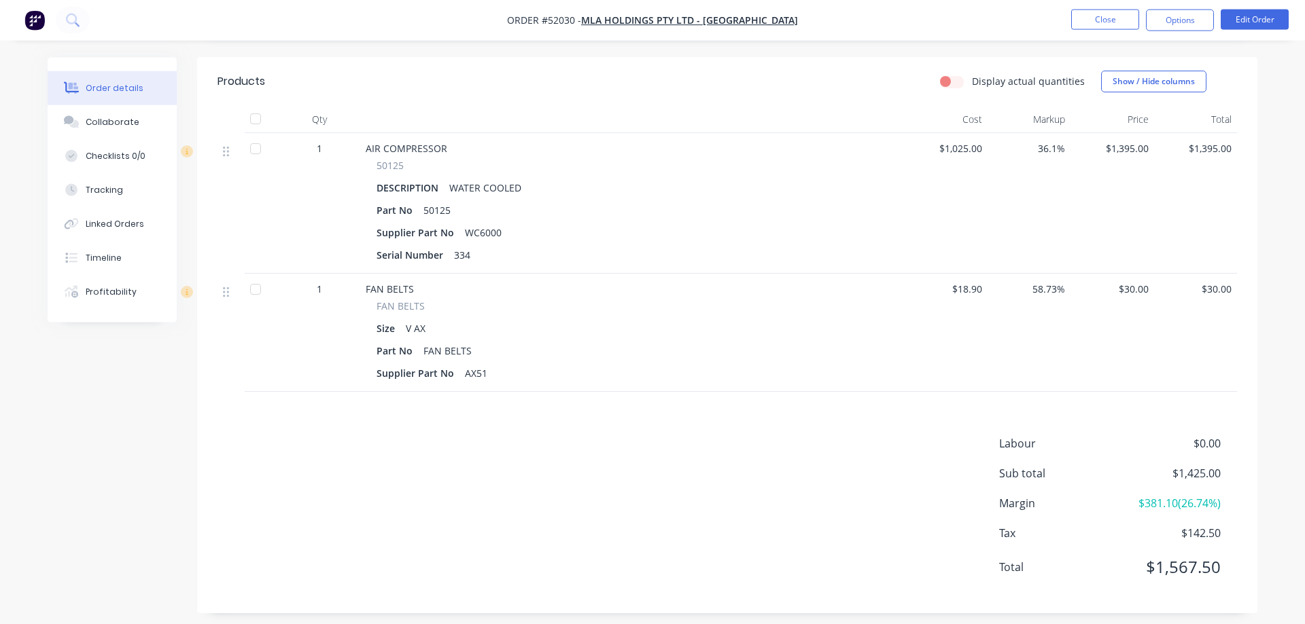
scroll to position [347, 0]
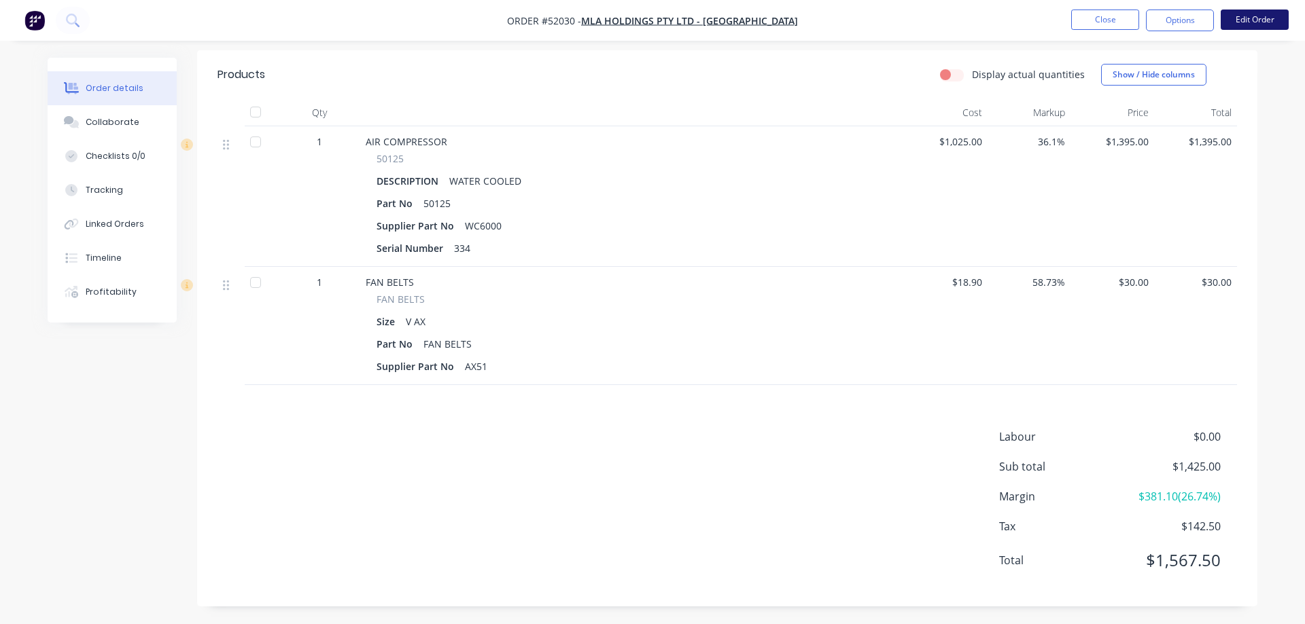
click at [1258, 18] on button "Edit Order" at bounding box center [1254, 20] width 68 height 20
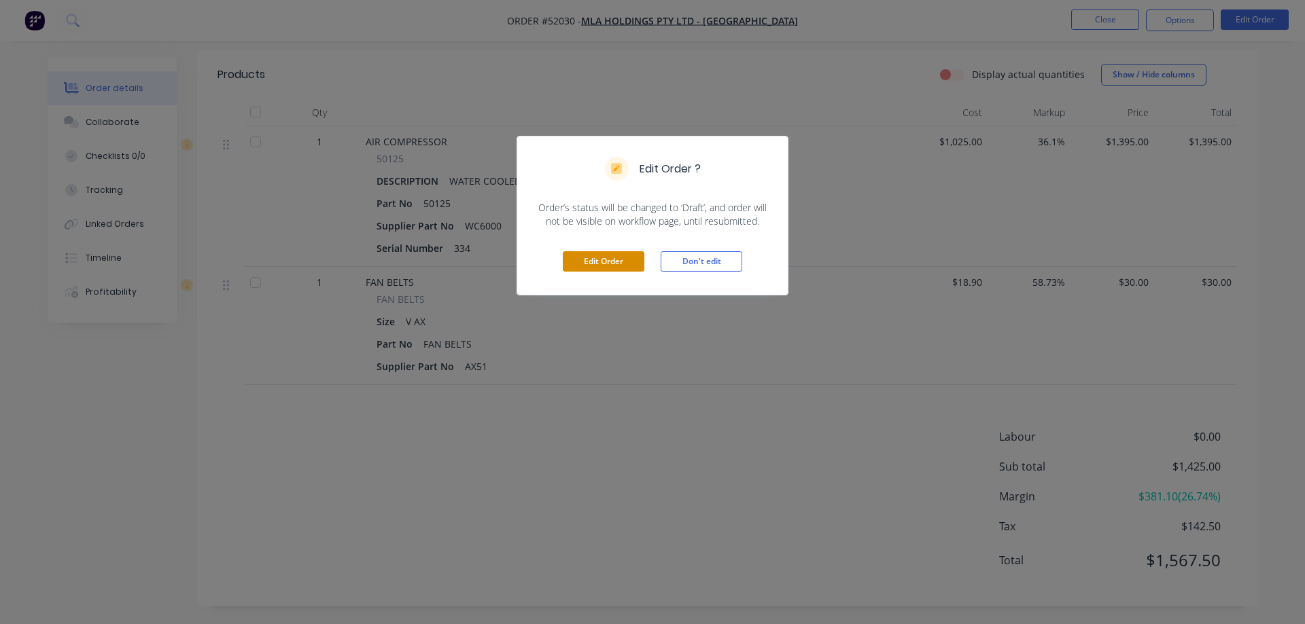
click at [573, 258] on button "Edit Order" at bounding box center [604, 261] width 82 height 20
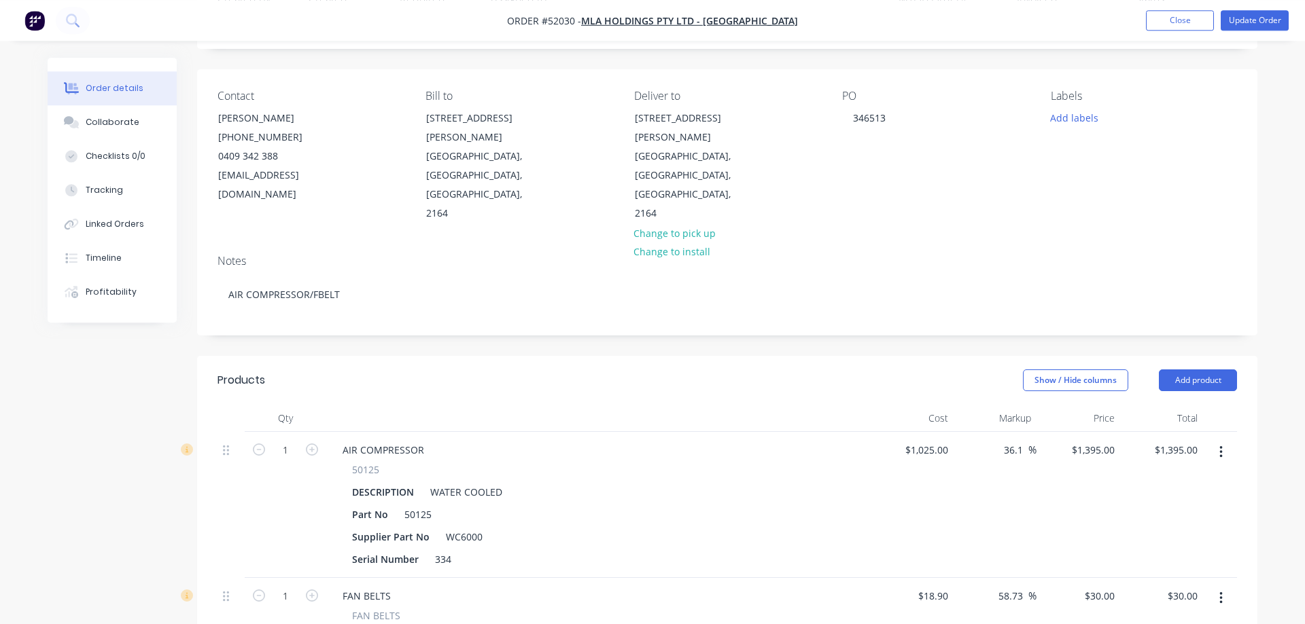
scroll to position [0, 0]
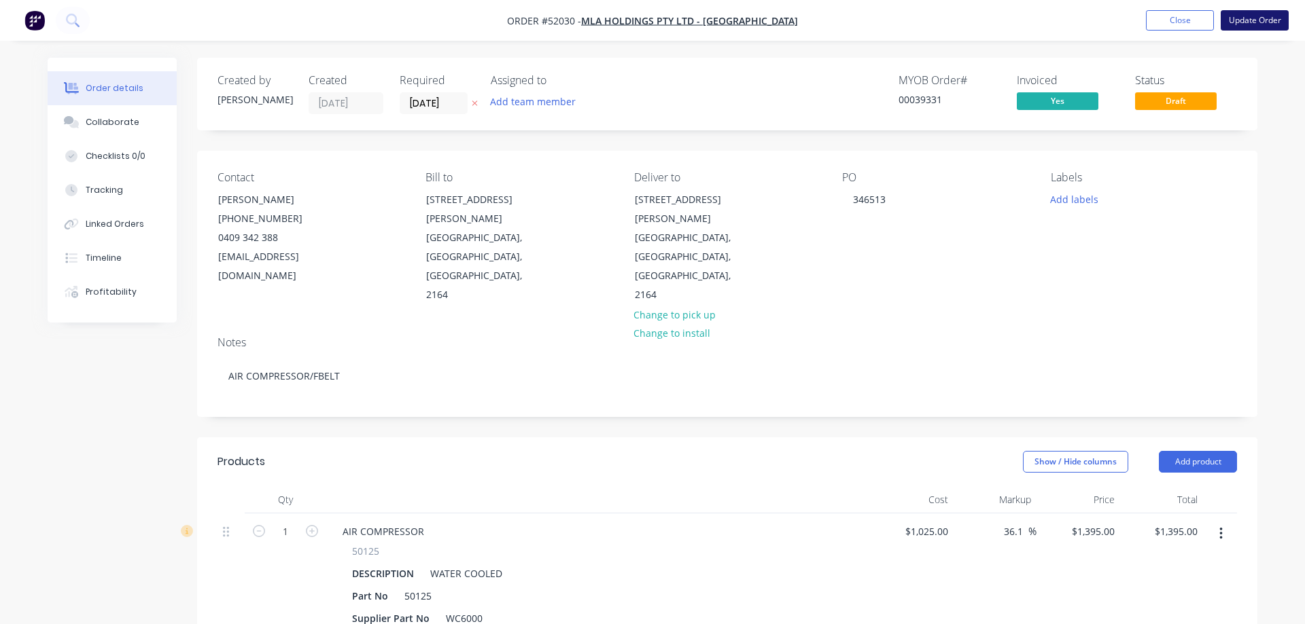
click at [1262, 26] on button "Update Order" at bounding box center [1254, 20] width 68 height 20
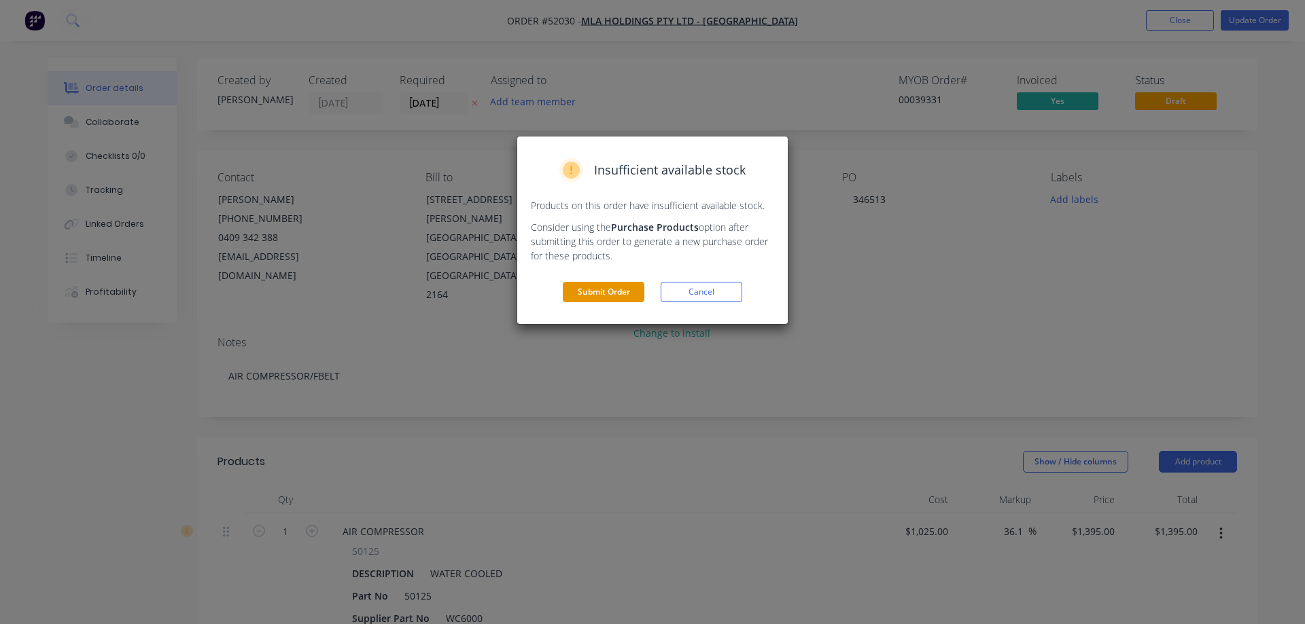
click at [584, 296] on button "Submit Order" at bounding box center [604, 292] width 82 height 20
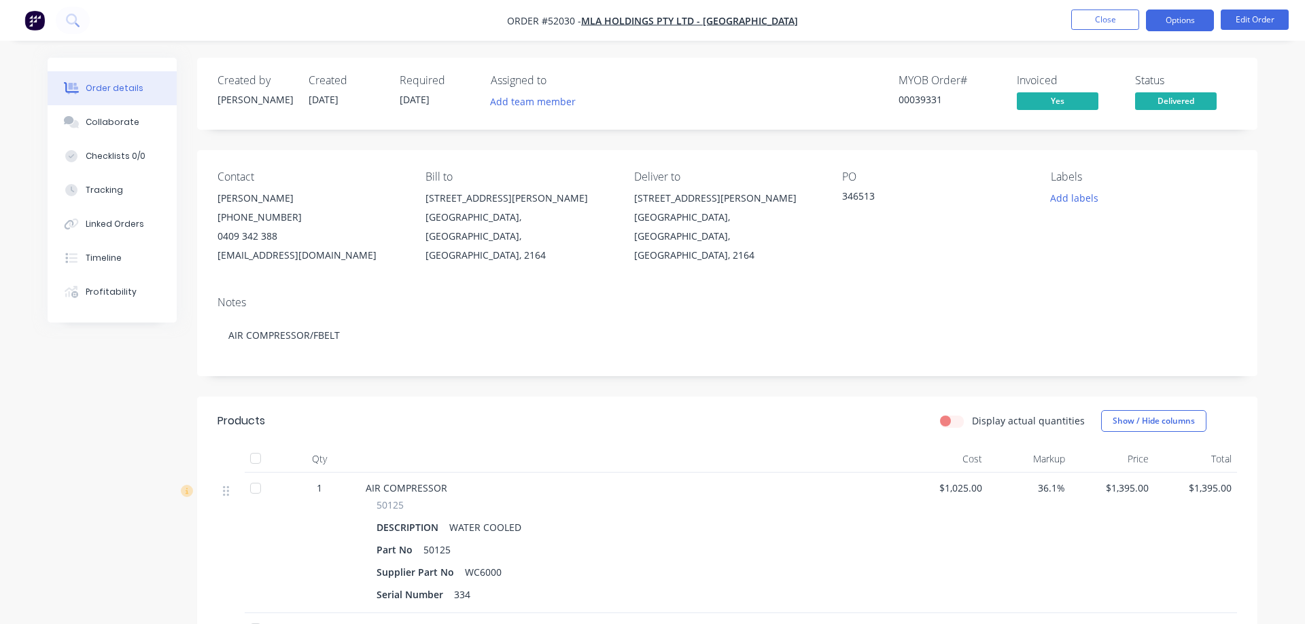
click at [1180, 22] on button "Options" at bounding box center [1180, 21] width 68 height 22
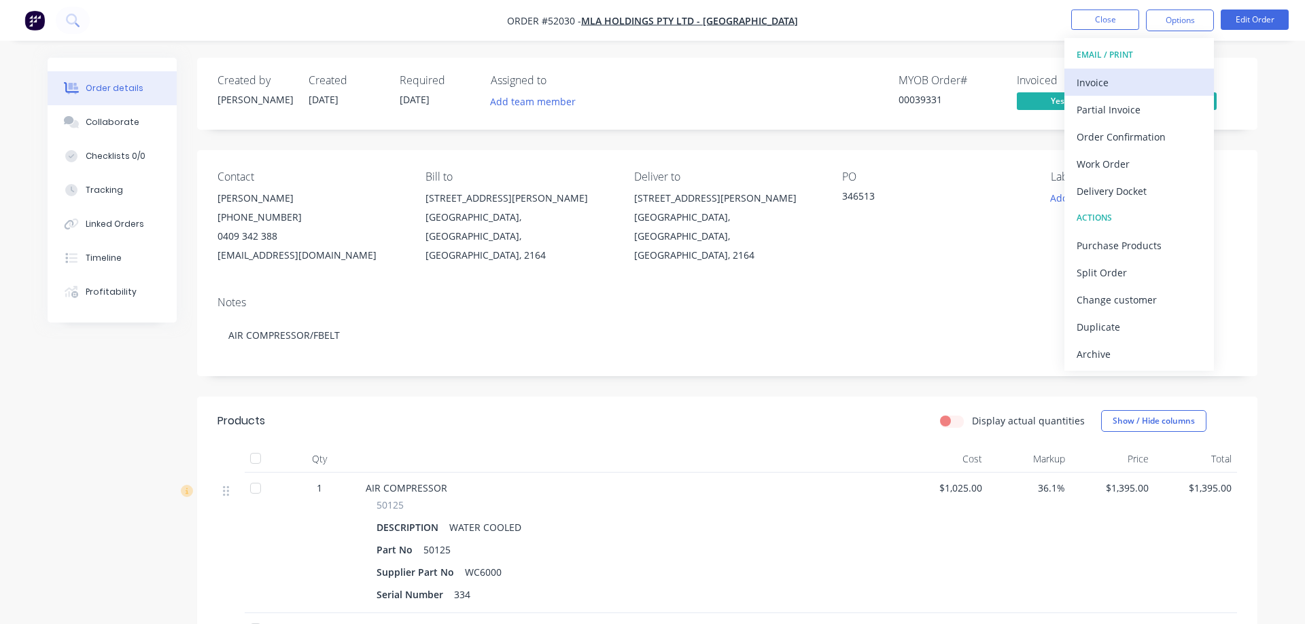
click at [1103, 79] on div "Invoice" at bounding box center [1138, 83] width 125 height 20
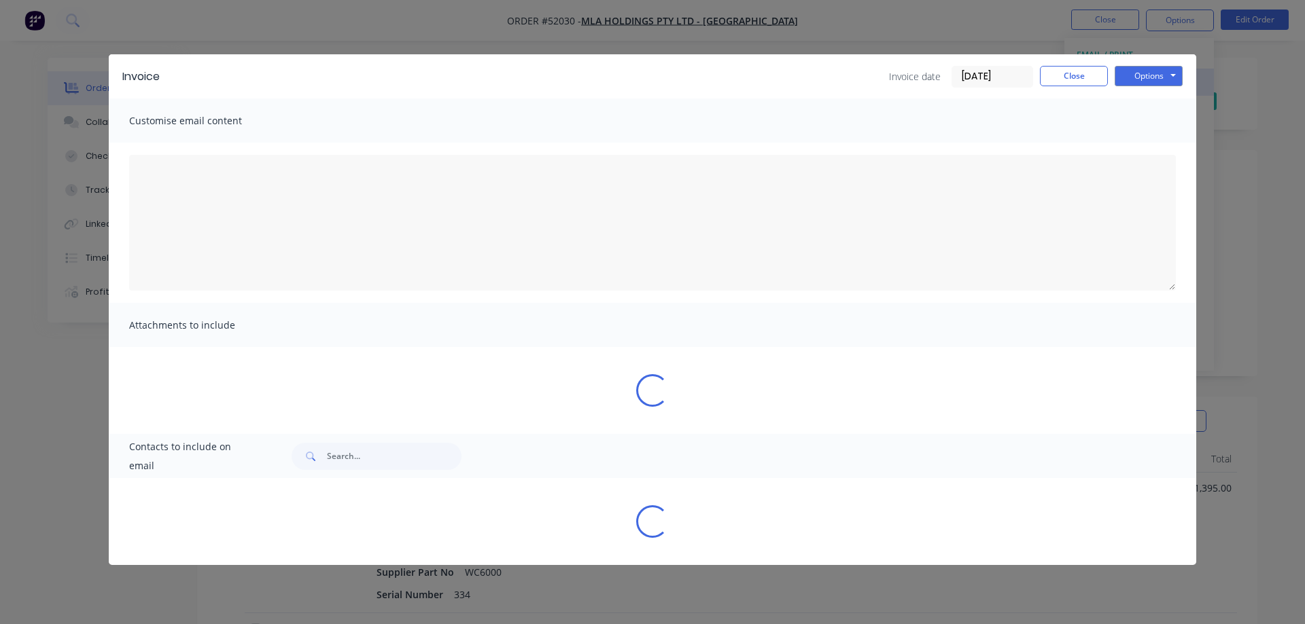
type textarea "A PDF copy of the order has been attached to this email. To view your order onl…"
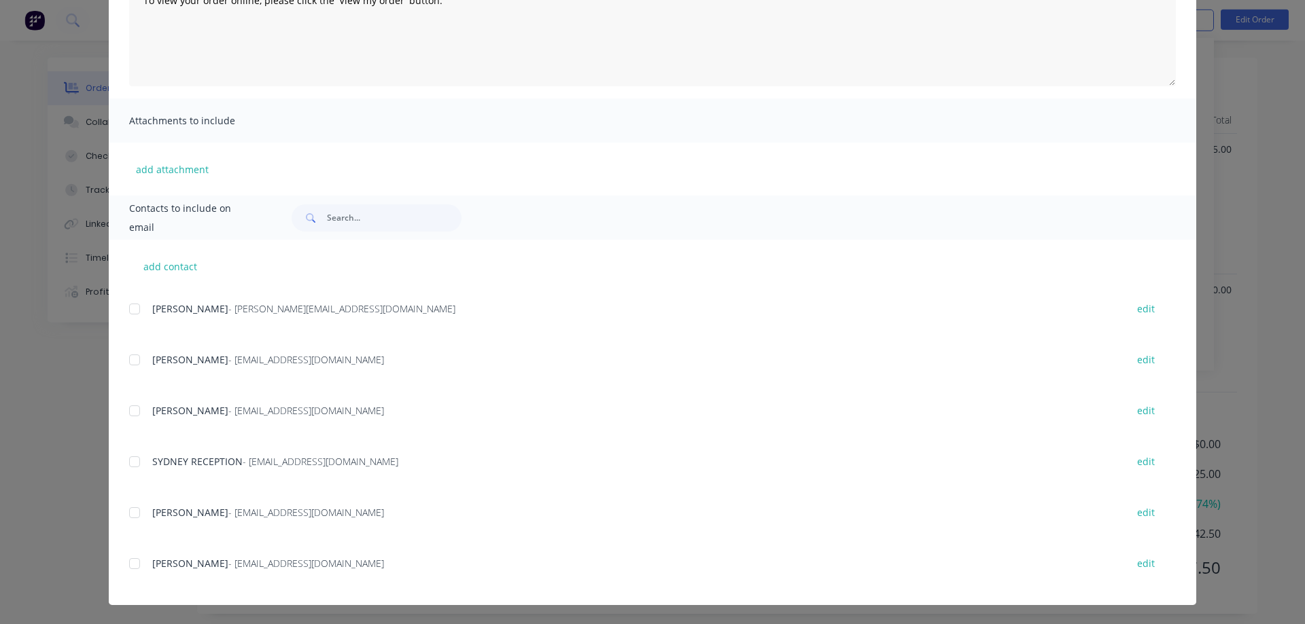
scroll to position [349, 0]
click at [522, 413] on div "[PERSON_NAME] - [EMAIL_ADDRESS][DOMAIN_NAME]" at bounding box center [632, 411] width 960 height 14
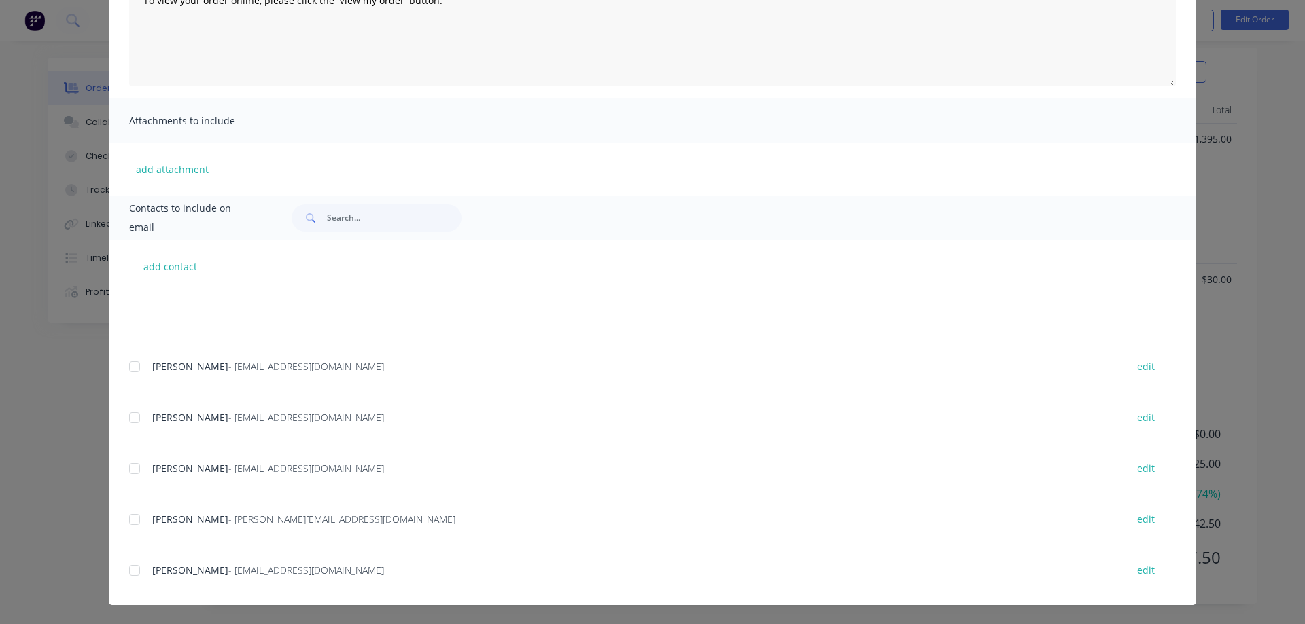
scroll to position [0, 0]
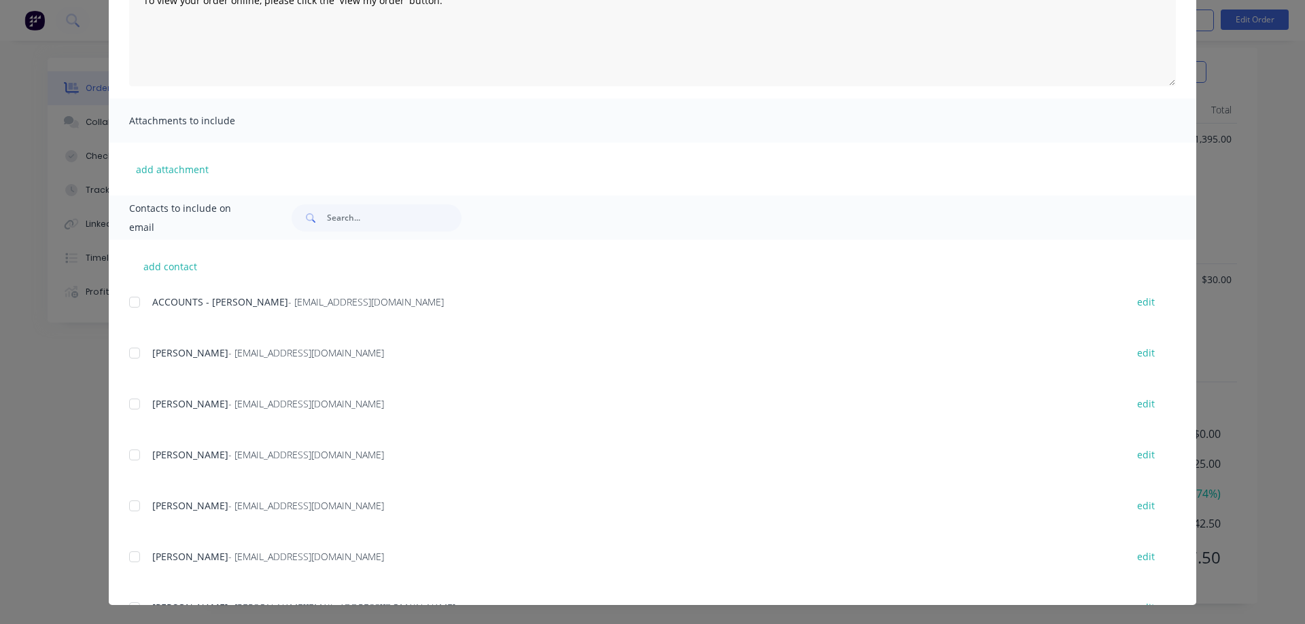
click at [134, 454] on div at bounding box center [134, 455] width 27 height 27
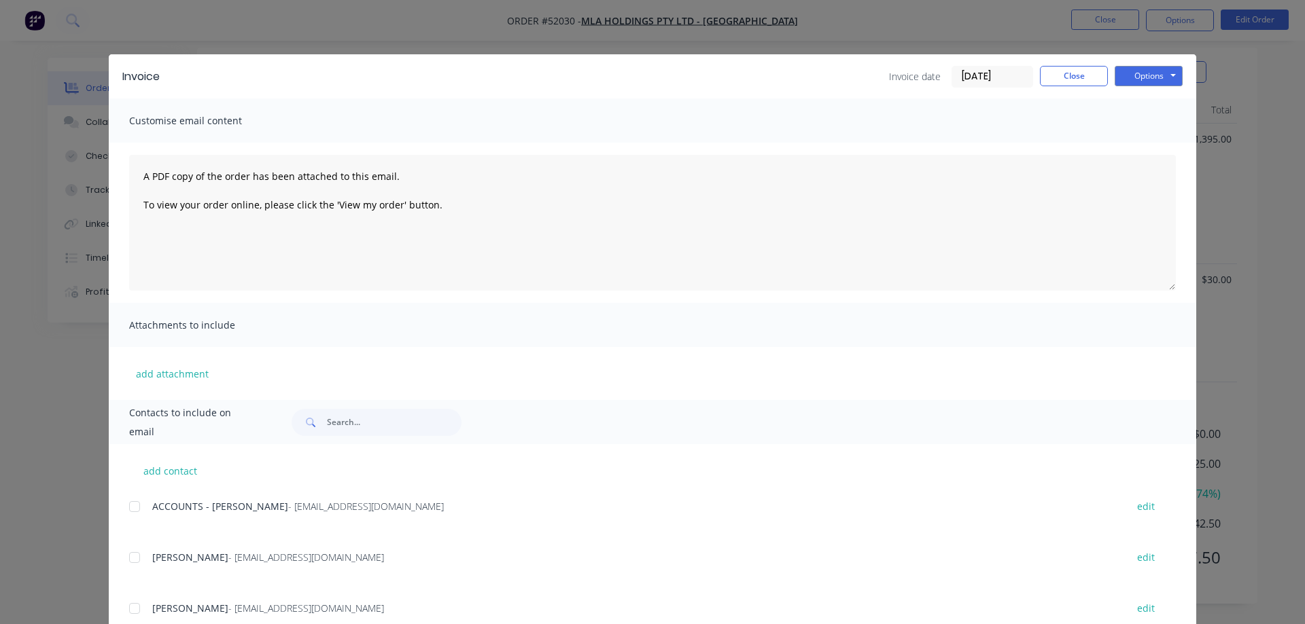
click at [1150, 86] on div "Options Preview Print Email" at bounding box center [1148, 77] width 68 height 22
click at [1151, 82] on button "Options" at bounding box center [1148, 76] width 68 height 20
click at [1131, 149] on button "Email" at bounding box center [1157, 145] width 87 height 22
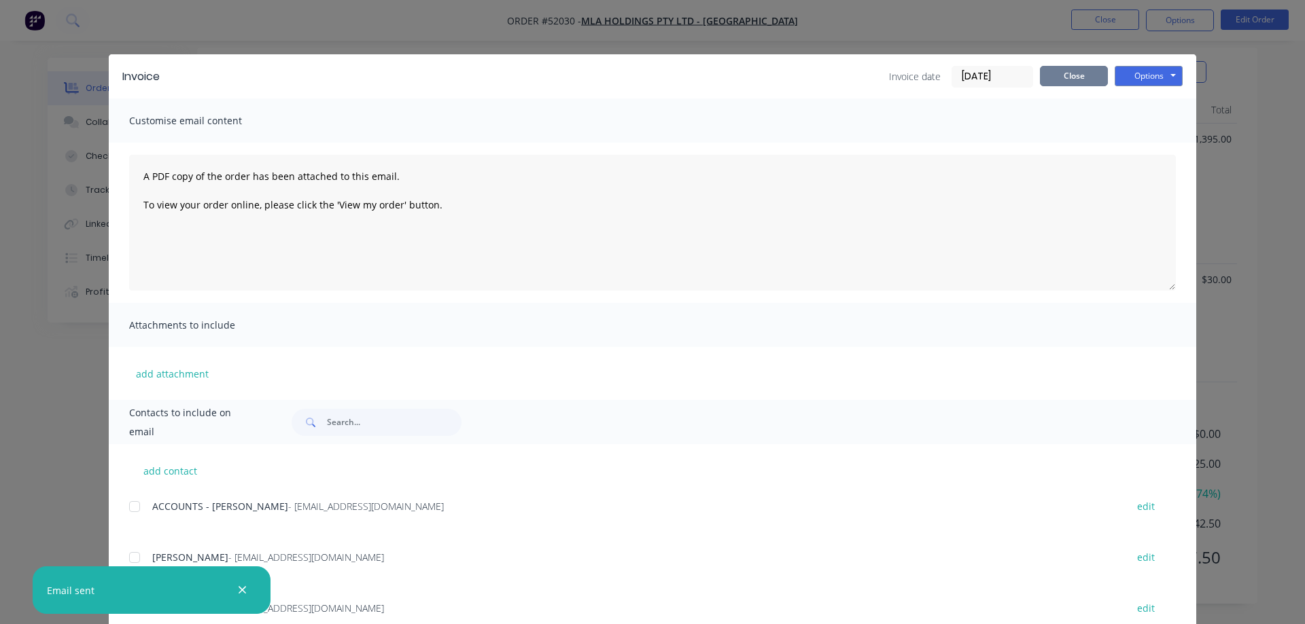
click at [1062, 77] on button "Close" at bounding box center [1074, 76] width 68 height 20
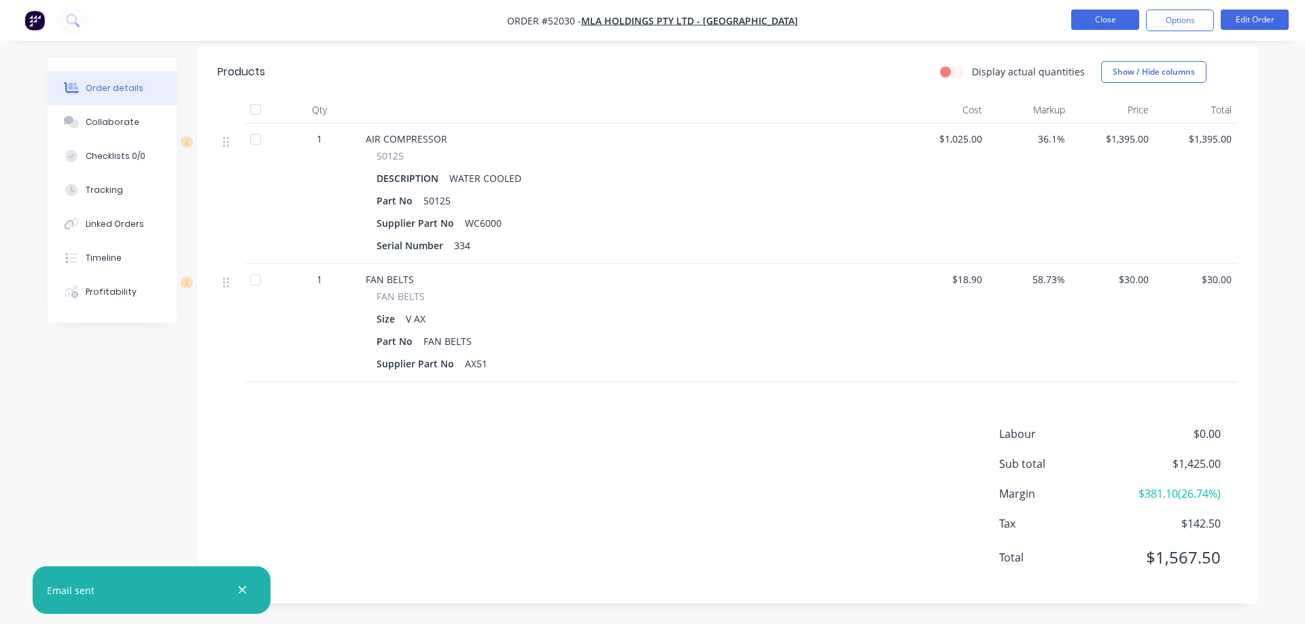
click at [1122, 25] on button "Close" at bounding box center [1105, 20] width 68 height 20
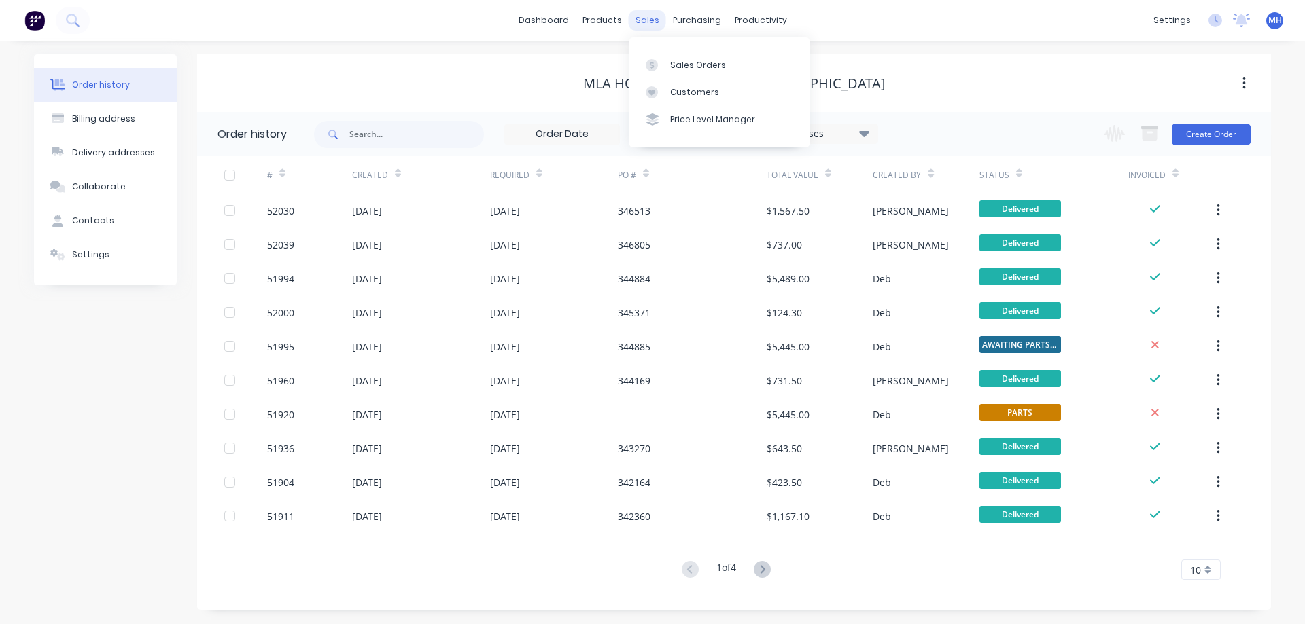
click at [646, 18] on div "sales" at bounding box center [646, 20] width 37 height 20
click at [671, 62] on div "Sales Orders" at bounding box center [698, 65] width 56 height 12
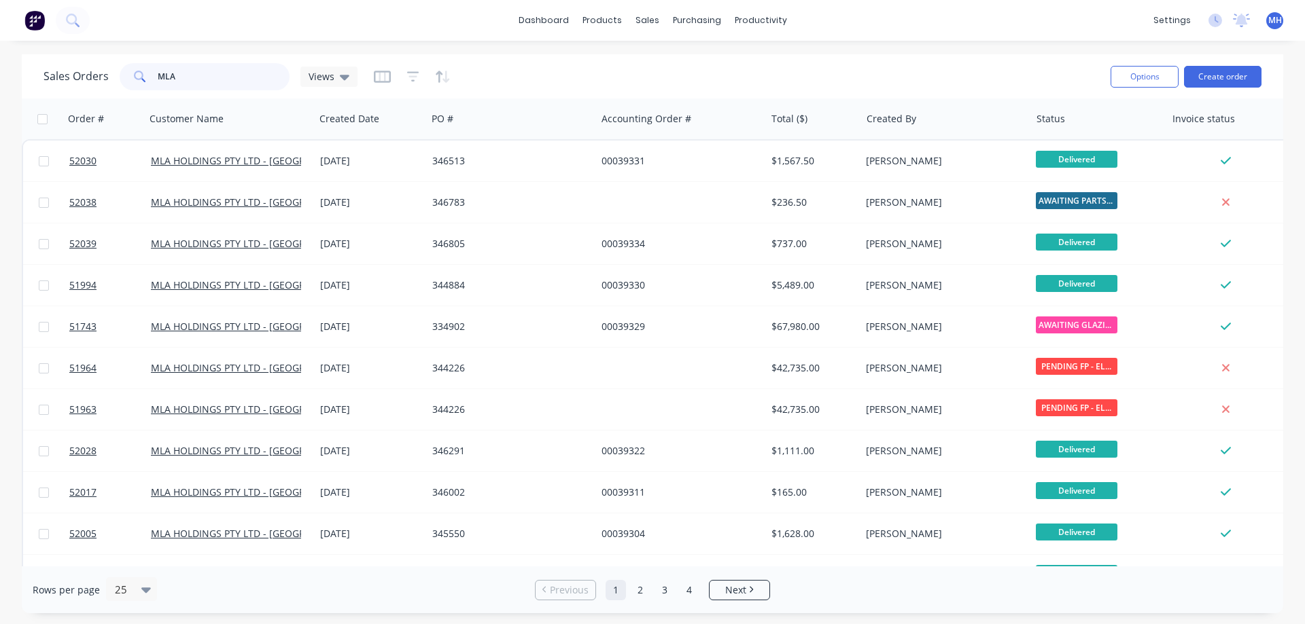
drag, startPoint x: 177, startPoint y: 82, endPoint x: 107, endPoint y: 91, distance: 70.6
click at [158, 90] on input "MLA" at bounding box center [224, 76] width 132 height 27
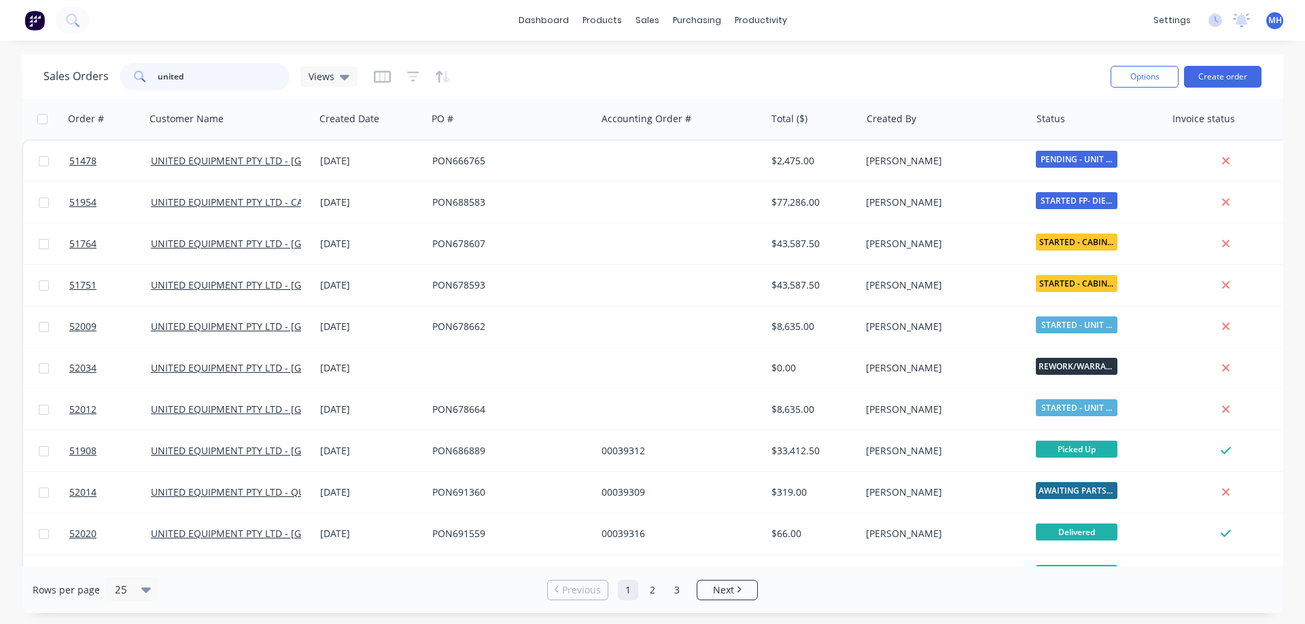
type input "united"
